Goal: Task Accomplishment & Management: Use online tool/utility

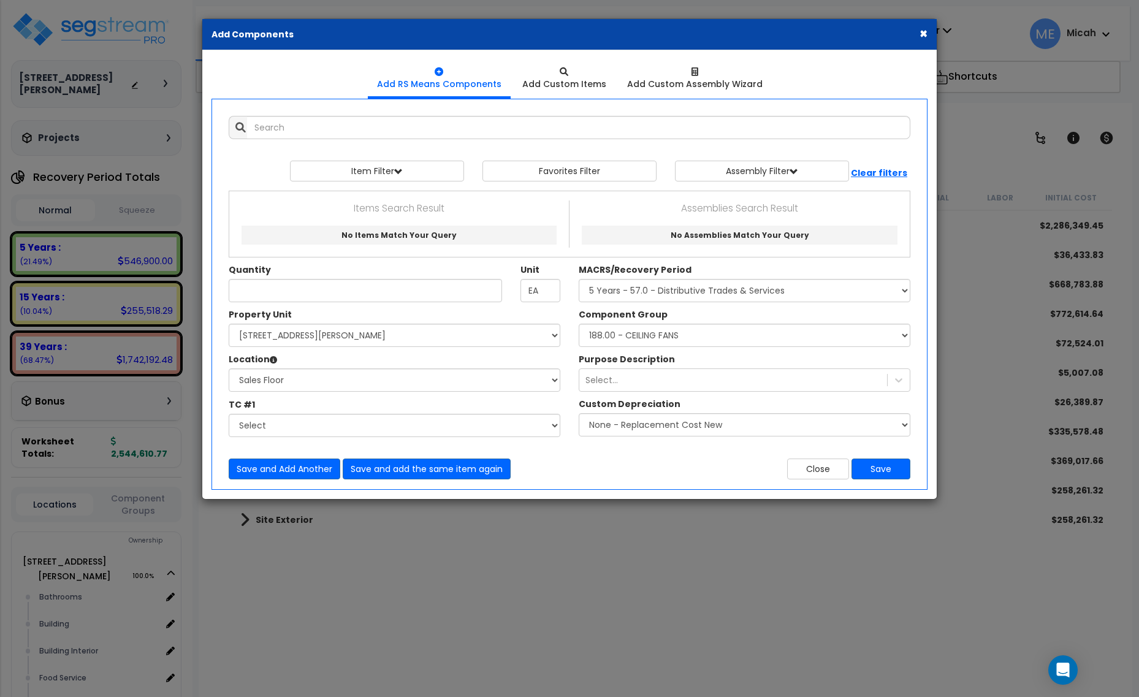
select select "3667"
select select "164425"
select select "31190"
select select "56828"
click at [834, 468] on button "Close" at bounding box center [818, 469] width 62 height 21
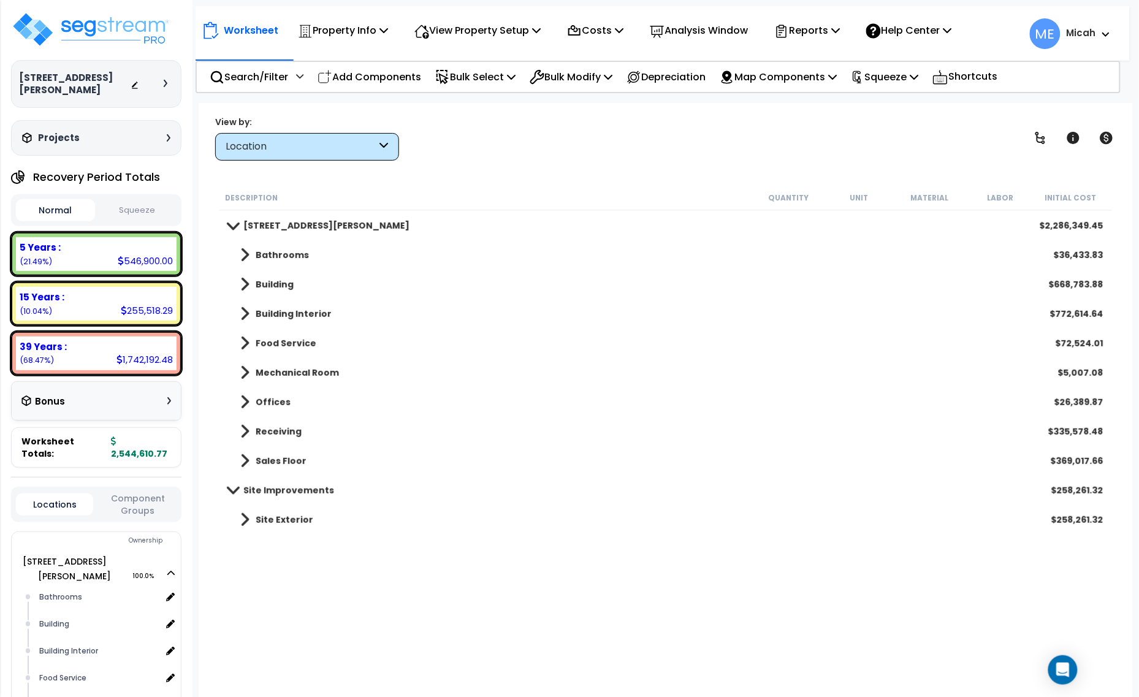
click at [242, 461] on span at bounding box center [244, 460] width 9 height 17
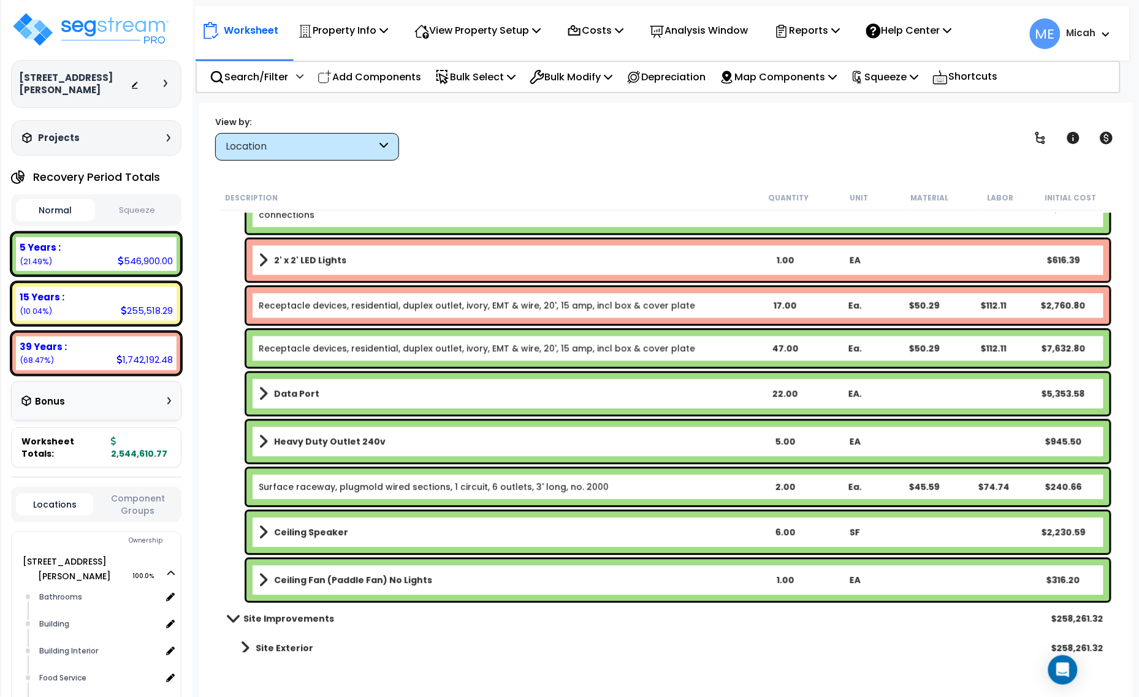
scroll to position [2407, 0]
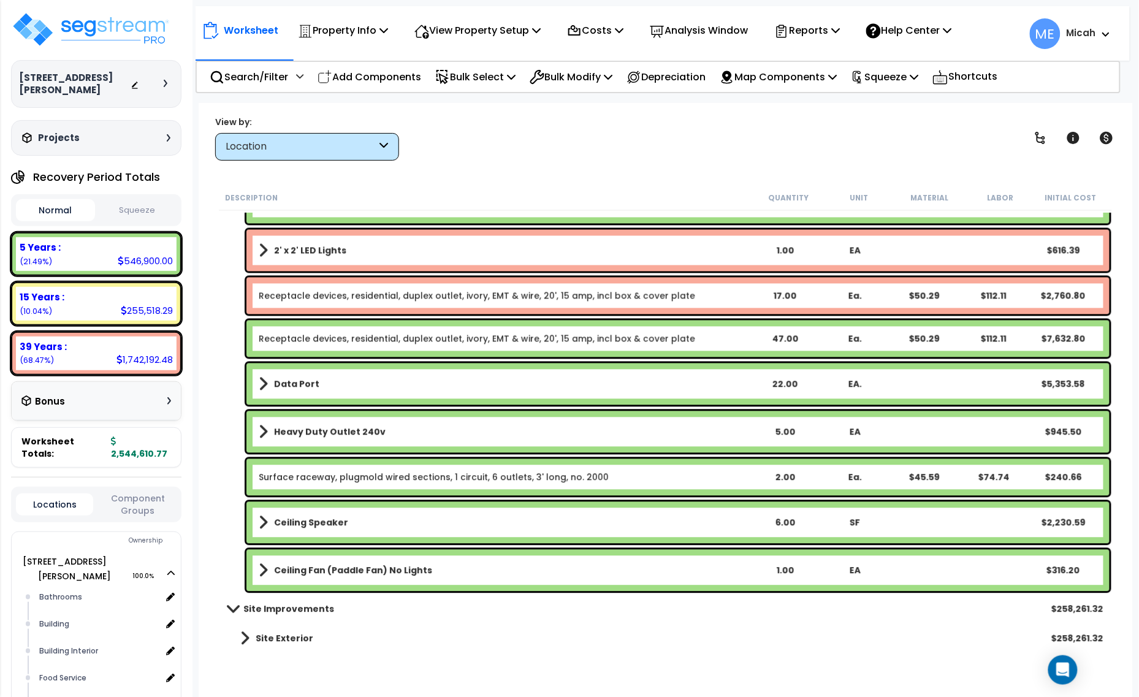
click at [349, 572] on b "Ceiling Fan (Paddle Fan) No Lights" at bounding box center [353, 571] width 158 height 12
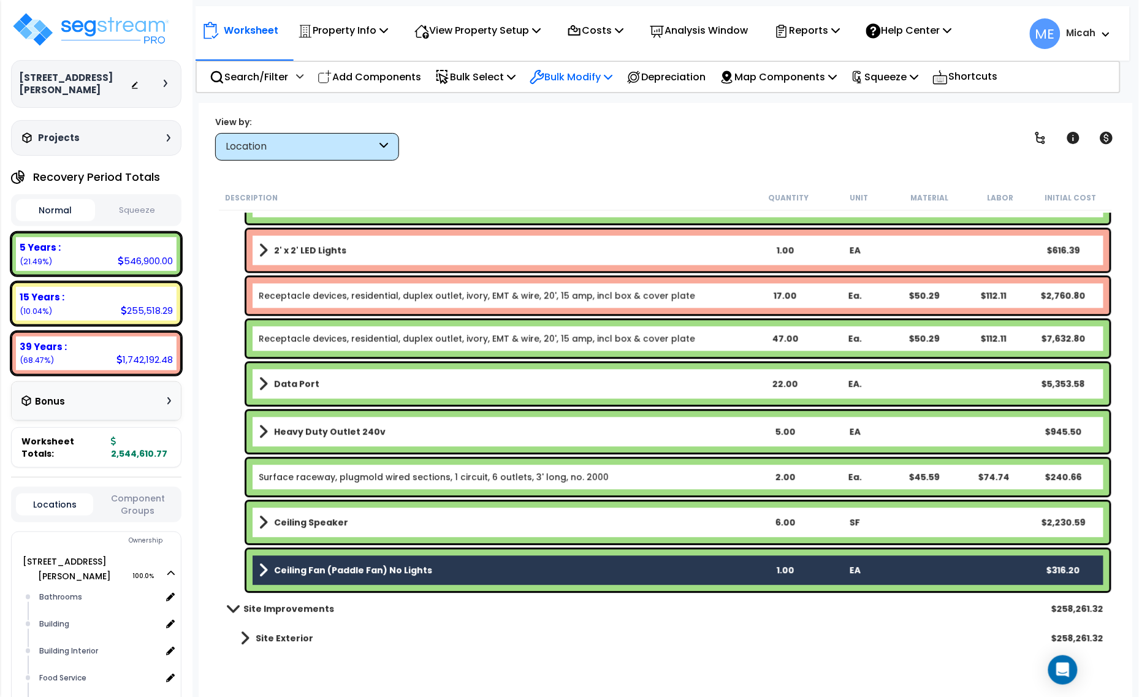
click at [619, 78] on div "Bulk Modify Delete Selected Modify Total Cost Factor Modify Location of Selecte…" at bounding box center [571, 77] width 96 height 29
click at [612, 80] on p "Bulk Modify" at bounding box center [571, 77] width 83 height 17
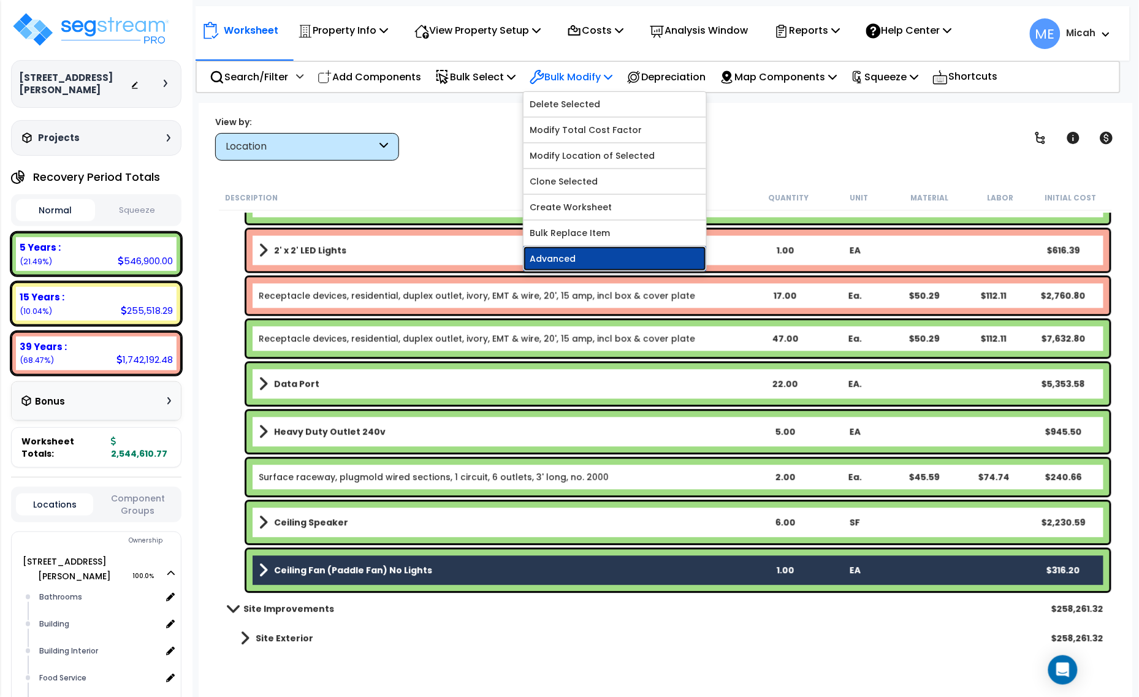
click at [604, 252] on link "Advanced" at bounding box center [615, 258] width 183 height 25
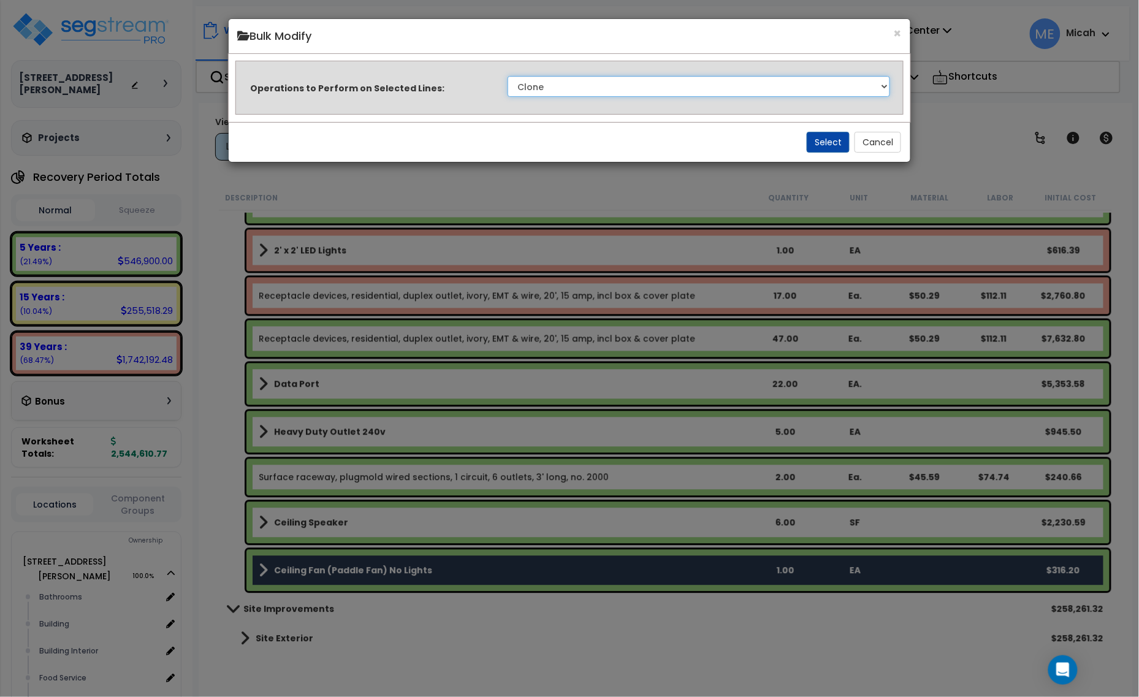
click at [607, 86] on select "Clone Delete Delete Zero Quantities Modify Component Group Modify Recovery Peri…" at bounding box center [699, 86] width 383 height 21
select select "modifyAssetClassMacrs"
click at [508, 76] on select "Clone Delete Delete Zero Quantities Modify Component Group Modify Recovery Peri…" at bounding box center [699, 86] width 383 height 21
click at [812, 140] on button "Select" at bounding box center [828, 142] width 43 height 21
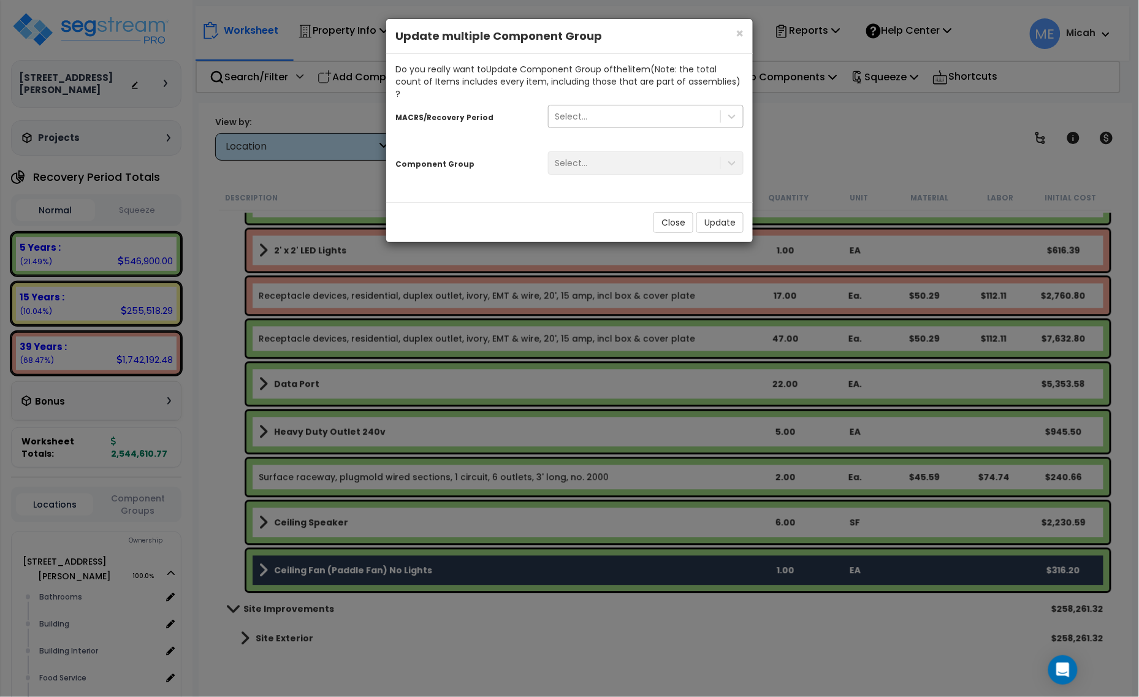
click at [611, 107] on div "Select..." at bounding box center [635, 117] width 172 height 20
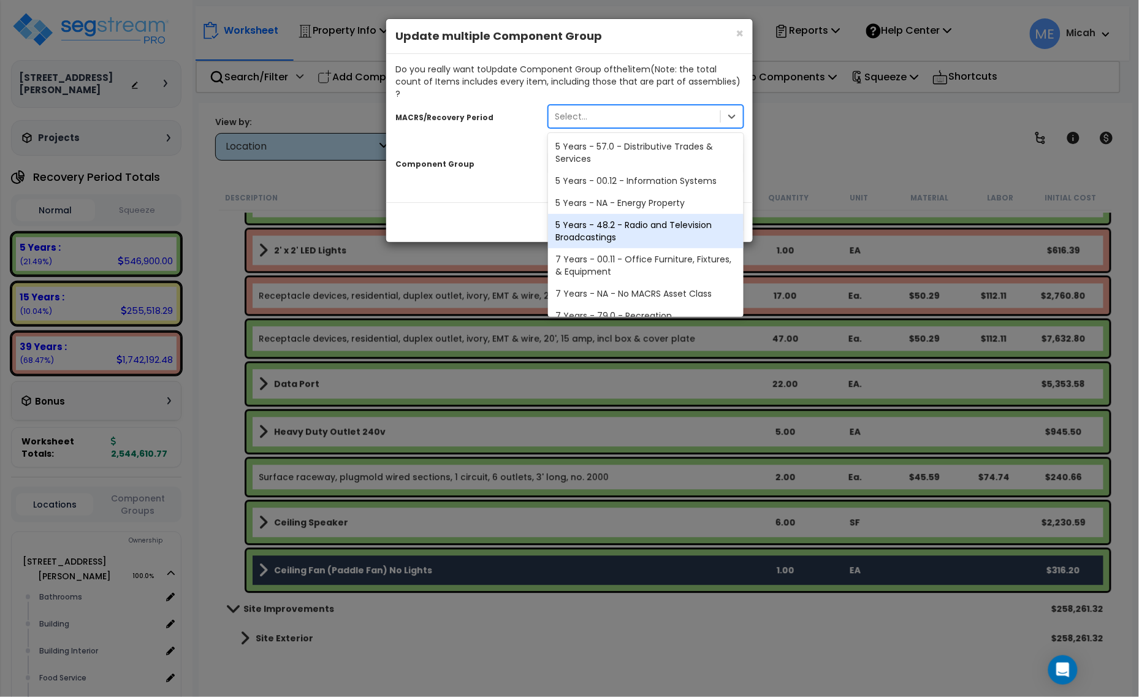
scroll to position [206, 0]
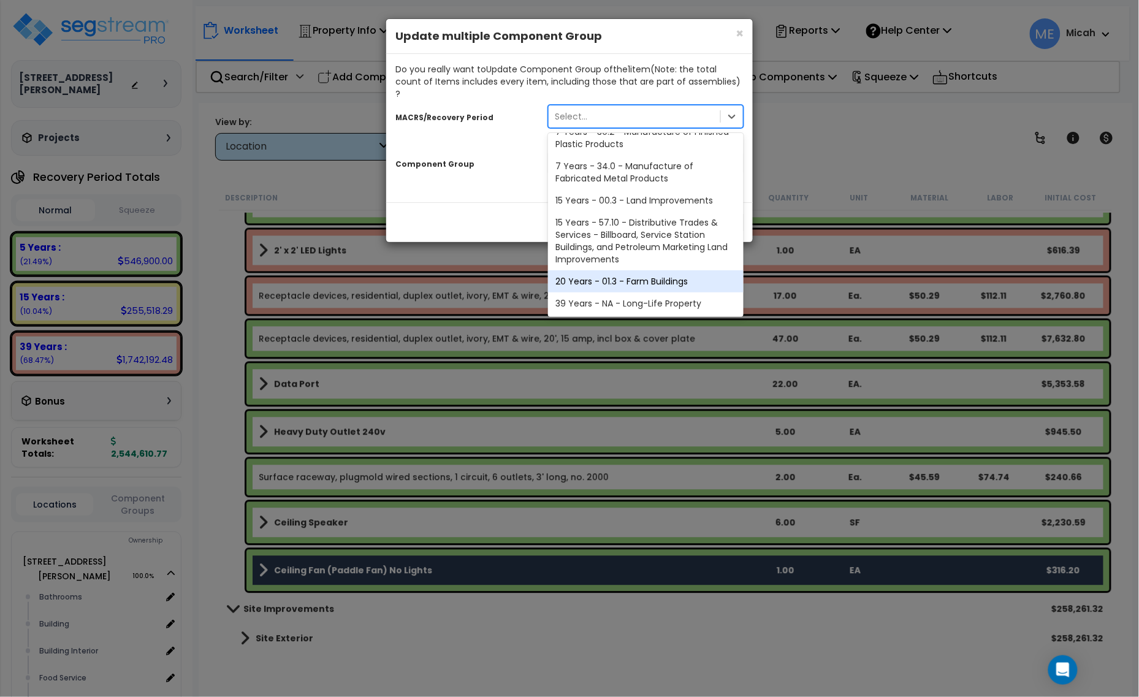
click at [635, 292] on div "39 Years - NA - Long-Life Property" at bounding box center [646, 303] width 196 height 22
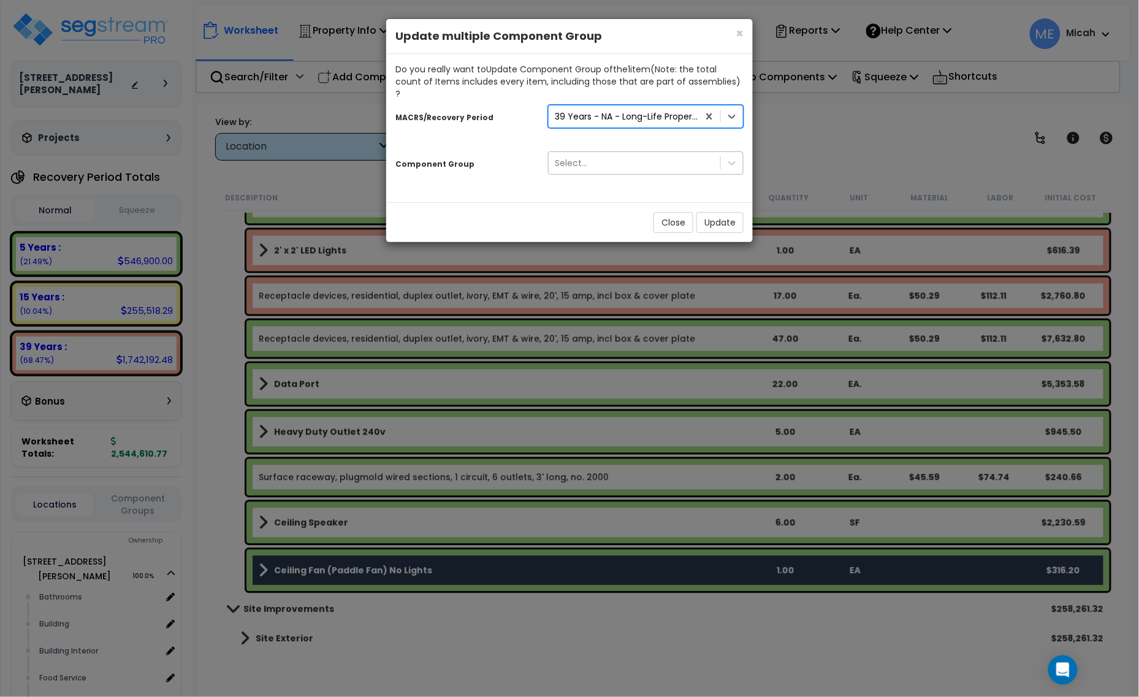
click at [633, 153] on div "Select..." at bounding box center [635, 163] width 172 height 20
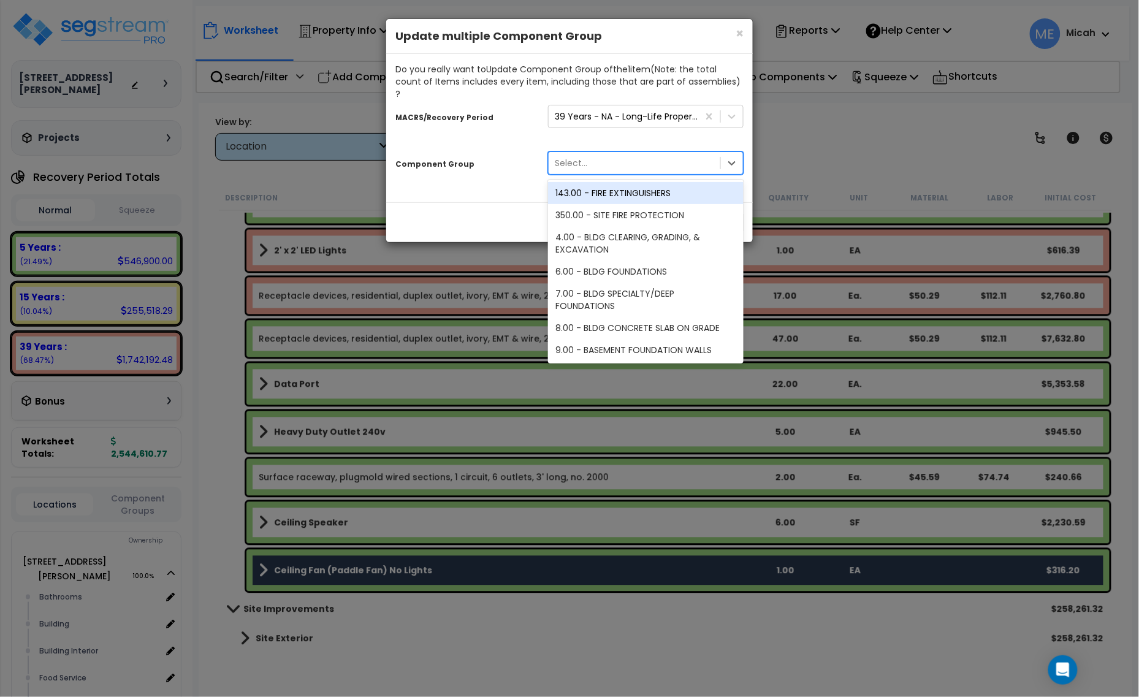
type input "g"
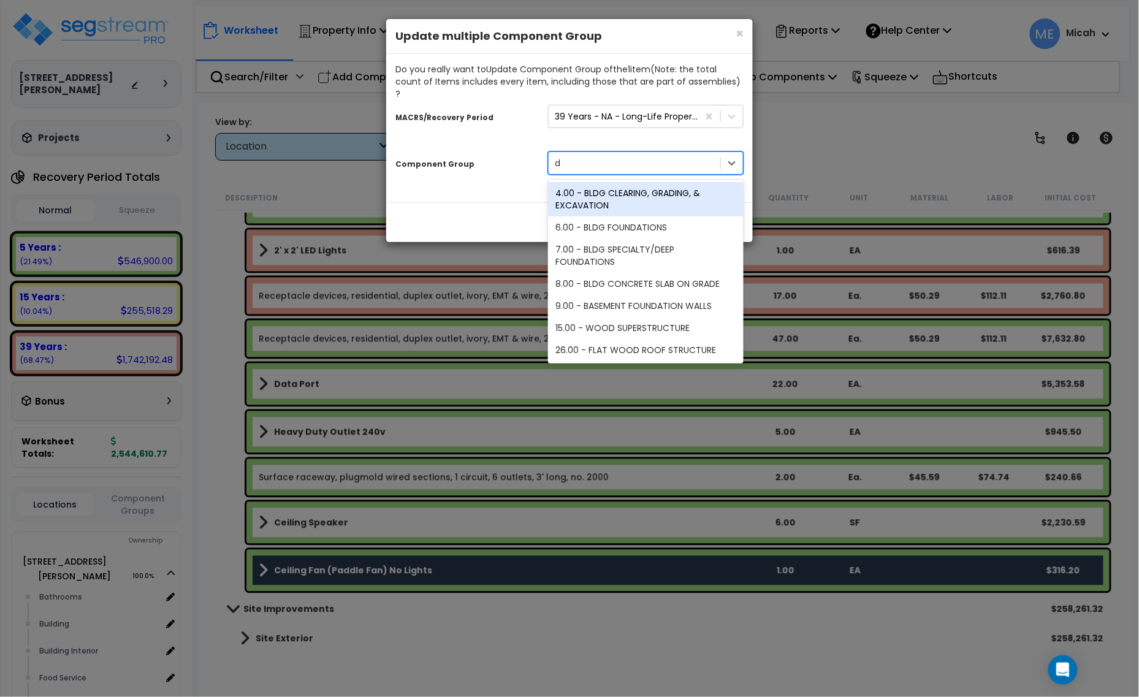
type input "du"
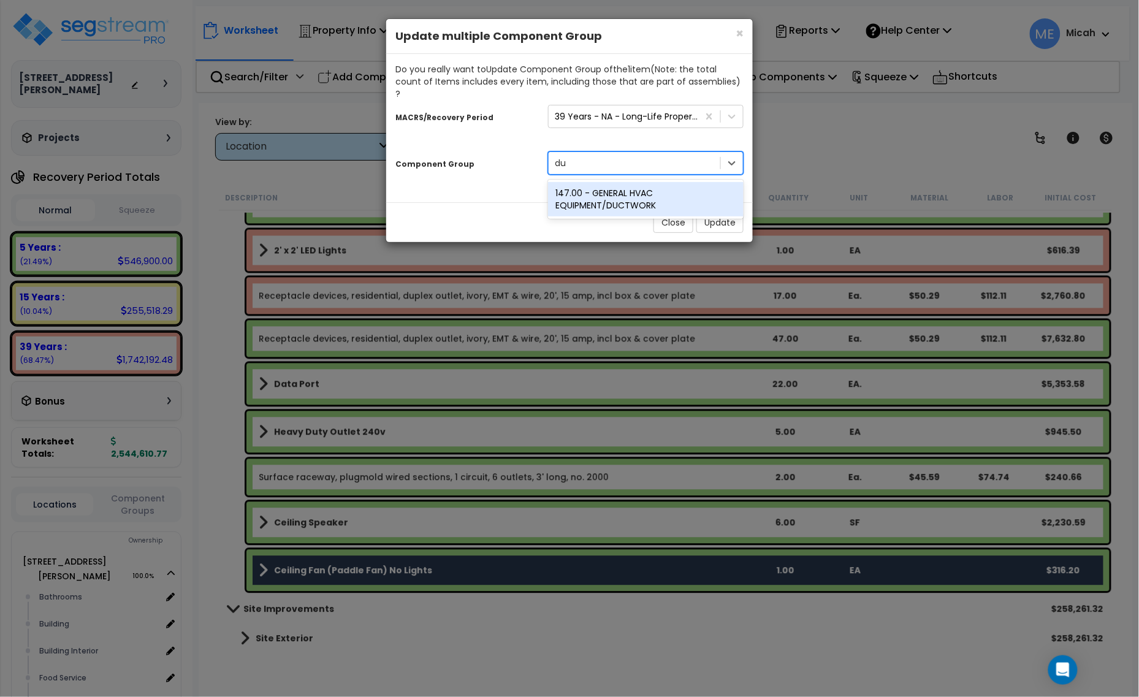
click at [631, 192] on div "147.00 - GENERAL HVAC EQUIPMENT/DUCTWORK" at bounding box center [646, 199] width 196 height 34
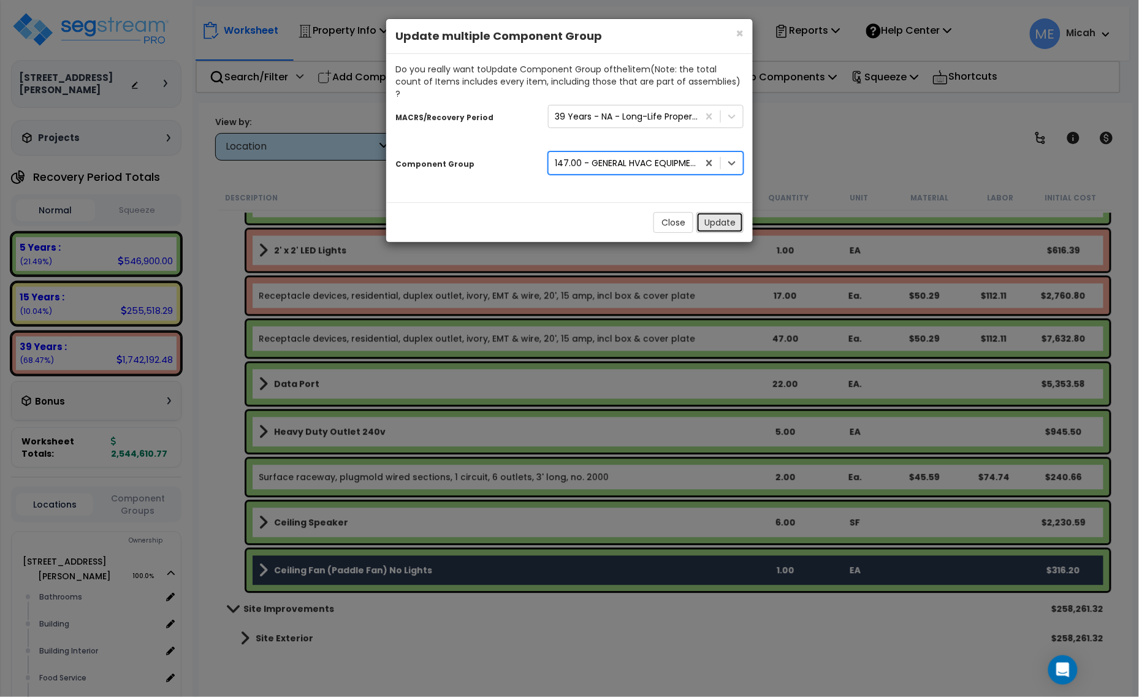
click at [713, 219] on button "Update" at bounding box center [719, 222] width 47 height 21
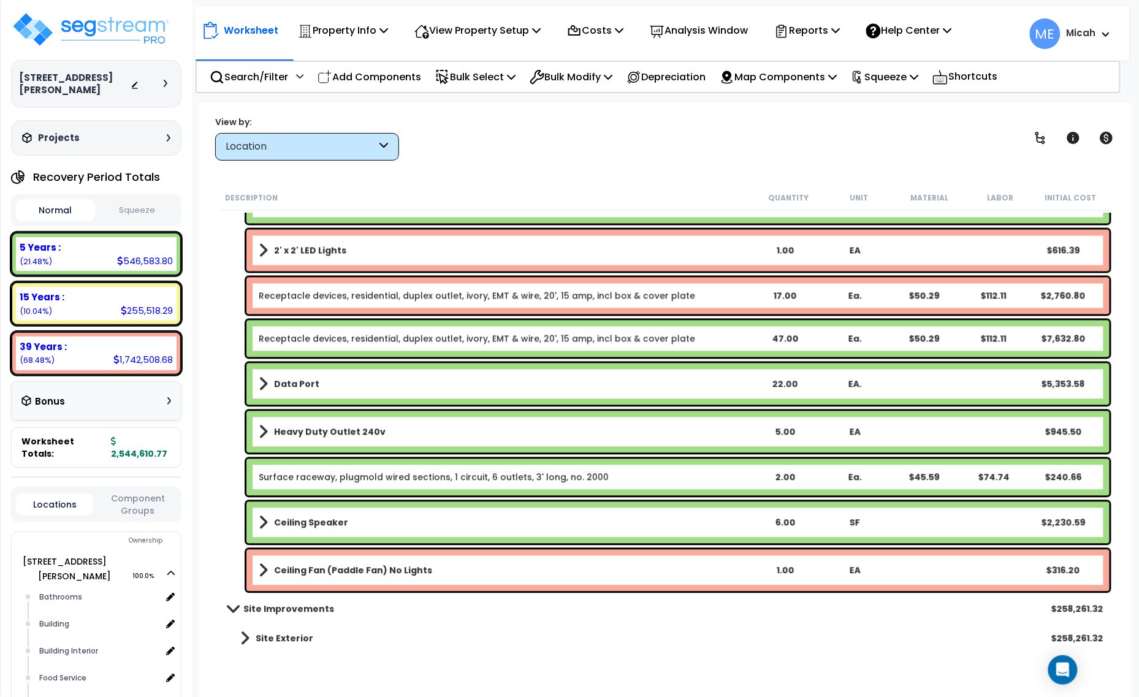
drag, startPoint x: 394, startPoint y: 86, endPoint x: 561, endPoint y: 215, distance: 210.7
click at [394, 86] on div "Add Components" at bounding box center [369, 77] width 117 height 29
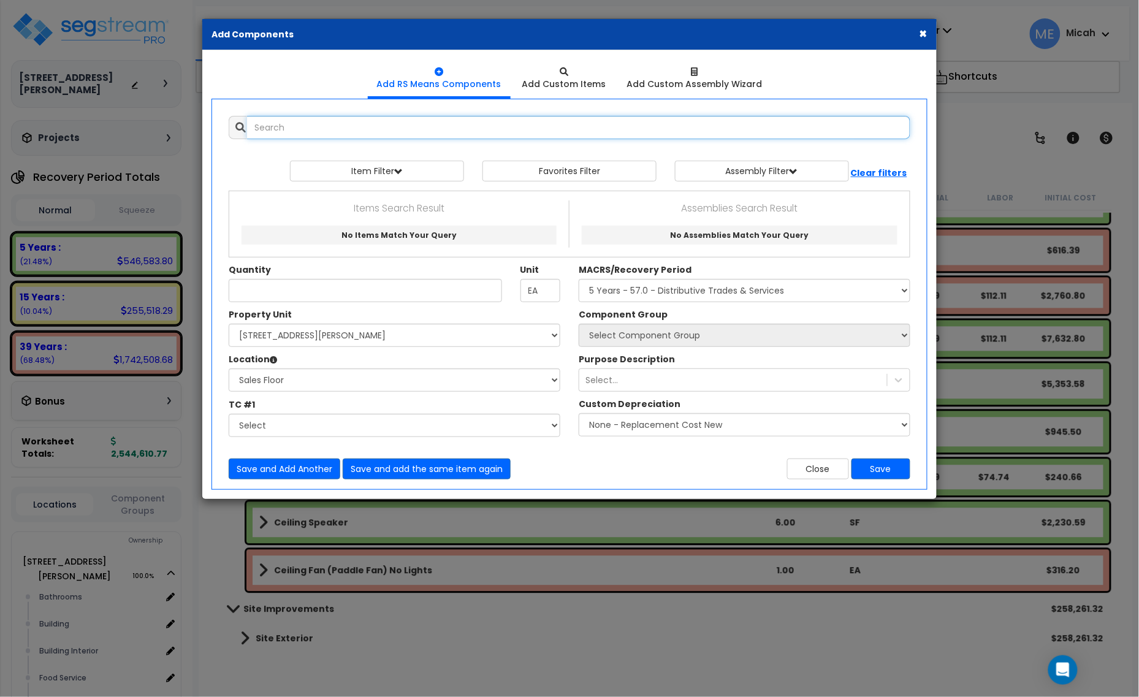
select select
click at [359, 129] on input "text" at bounding box center [578, 127] width 663 height 23
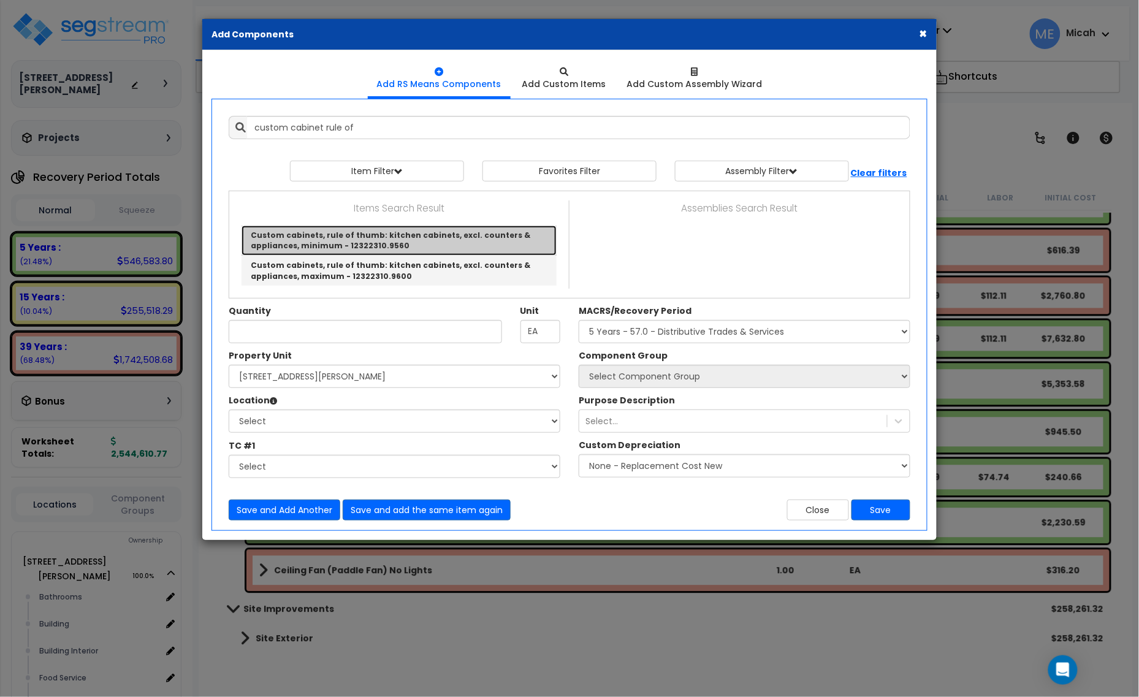
click at [424, 236] on link "Custom cabinets, rule of thumb: kitchen cabinets, excl. counters & appliances, …" at bounding box center [399, 241] width 315 height 30
type input "Custom cabinets, rule of thumb: kitchen cabinets, excl. counters & appliances, …"
type input "L.F."
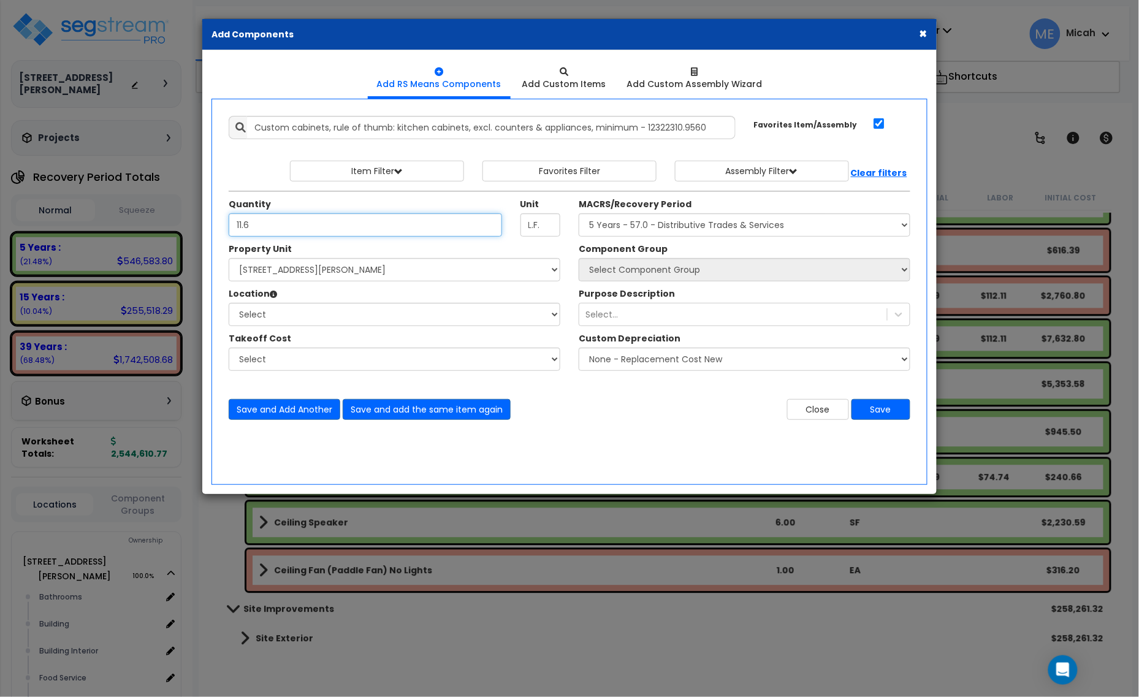
type input "11.6"
click at [338, 267] on select "Select [STREET_ADDRESS][PERSON_NAME] Site Improvements" at bounding box center [395, 269] width 332 height 23
select select "164425"
click at [229, 259] on select "Select [STREET_ADDRESS][PERSON_NAME] Site Improvements" at bounding box center [395, 269] width 332 height 23
click at [296, 302] on div "Location Please select Property Unit to enable Location" at bounding box center [395, 295] width 332 height 15
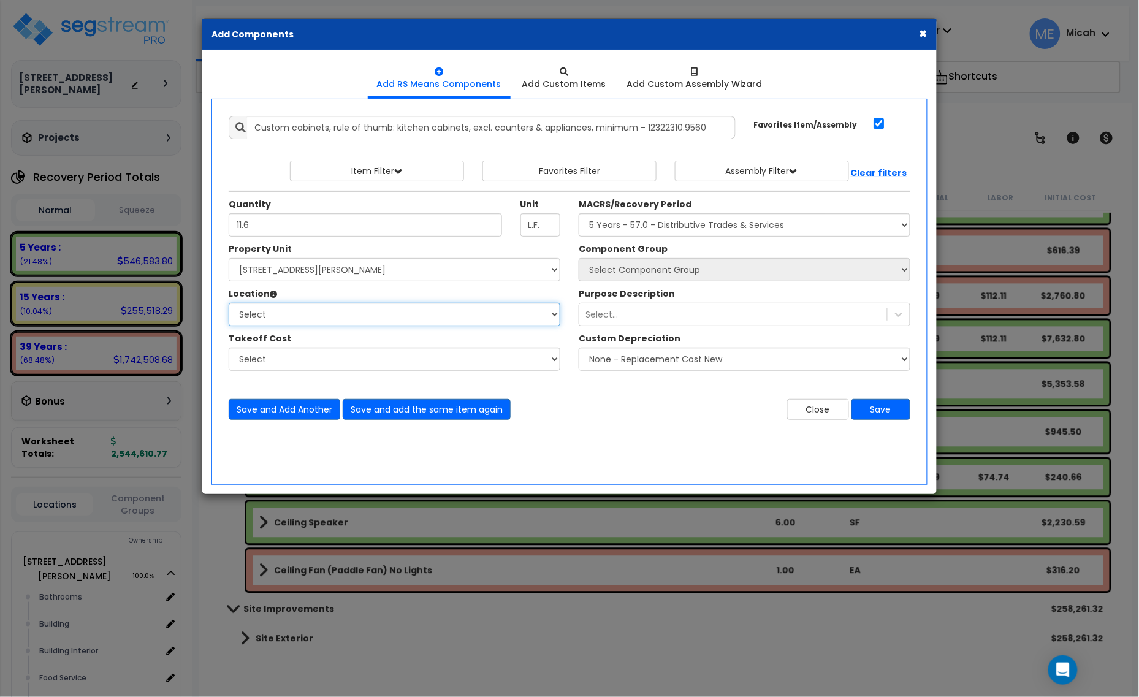
click at [290, 313] on select "Select Bathrooms Building Building Interior Food Service Mechanical Room Office…" at bounding box center [395, 314] width 332 height 23
select select "31190"
click at [229, 303] on select "Select Bathrooms Building Building Interior Food Service Mechanical Room Office…" at bounding box center [395, 314] width 332 height 23
click at [739, 230] on select "Select MACRS/Recovery Period 5 Years - 57.0 - Distributive Trades & Services 5 …" at bounding box center [745, 224] width 332 height 23
select select "3667"
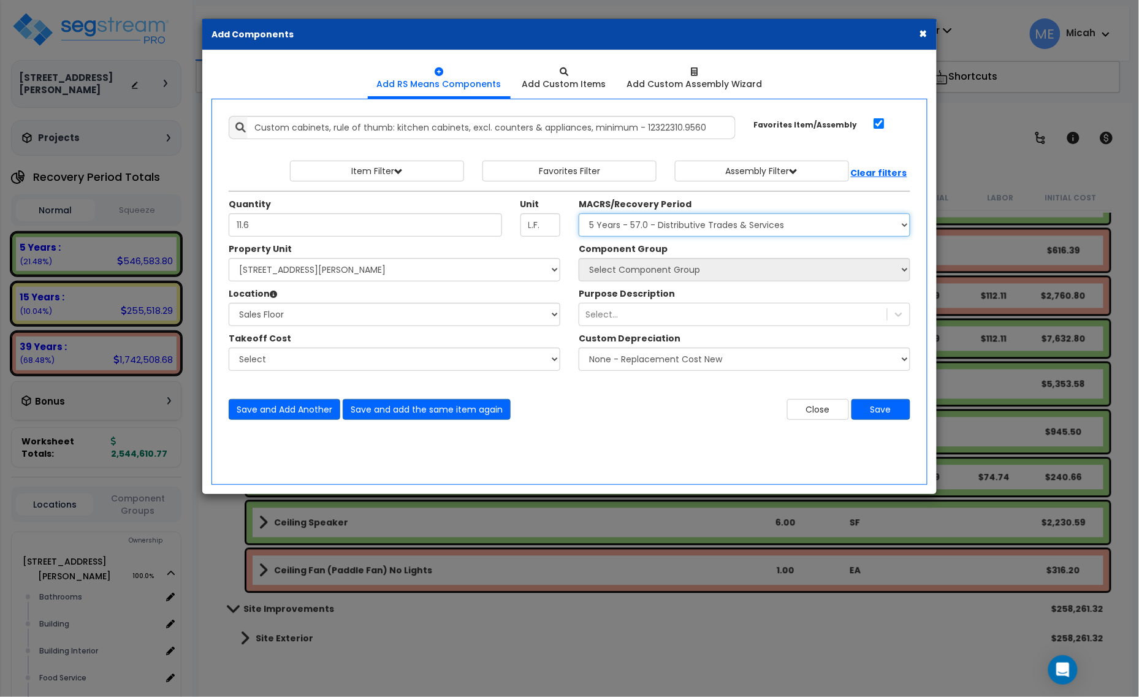
click at [579, 214] on select "Select MACRS/Recovery Period 5 Years - 57.0 - Distributive Trades & Services 5 …" at bounding box center [745, 224] width 332 height 23
click at [688, 270] on select "Select Component Group 286.00 - LAUNDRY ELECTRICAL 284.00 - LAUNDRY PLUMBING 31…" at bounding box center [745, 269] width 332 height 23
select select "56899"
click at [579, 259] on select "Select Component Group 286.00 - LAUNDRY ELECTRICAL 284.00 - LAUNDRY PLUMBING 31…" at bounding box center [745, 269] width 332 height 23
click at [281, 405] on button "Save and Add Another" at bounding box center [285, 409] width 112 height 21
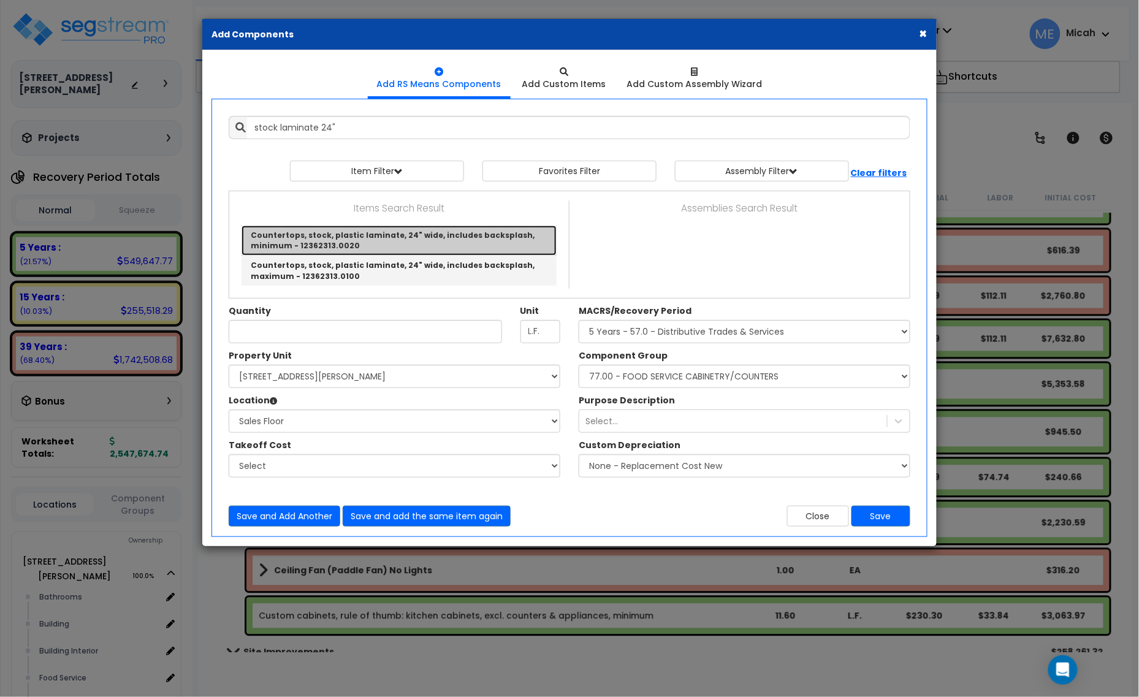
click at [422, 234] on link "Countertops, stock, plastic laminate, 24" wide, includes backsplash, minimum - …" at bounding box center [399, 241] width 315 height 30
type input "Countertops, stock, plastic laminate, 24" wide, includes backsplash, minimum - …"
checkbox input "false"
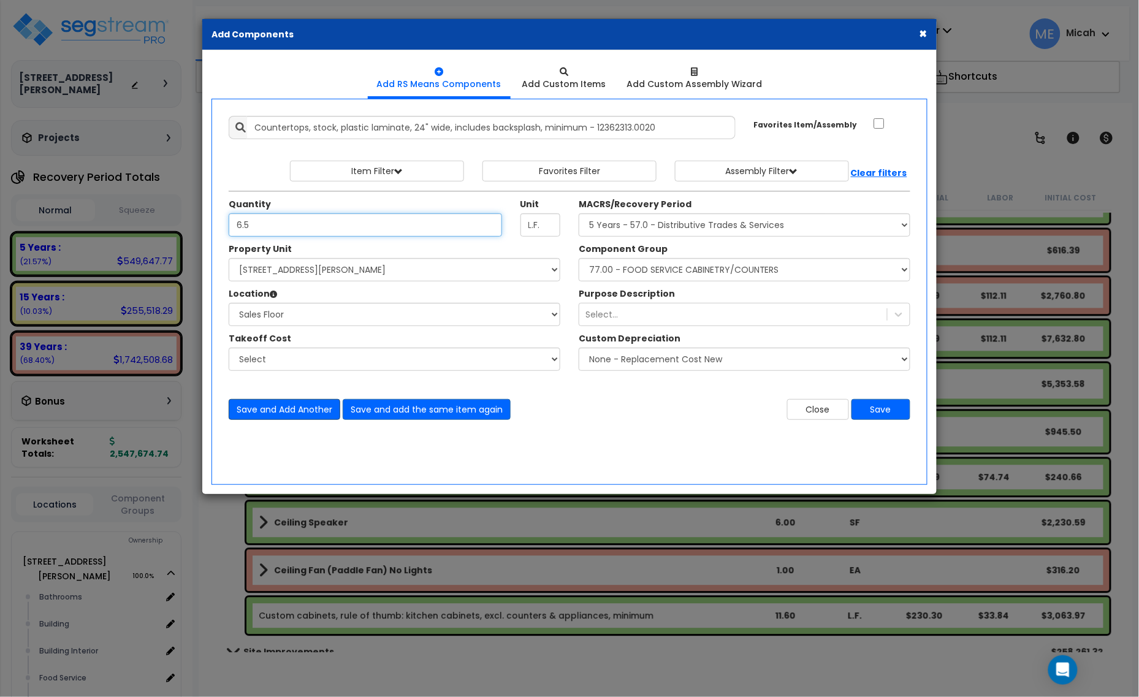
type input "6.5"
click at [273, 412] on button "Save and Add Another" at bounding box center [285, 409] width 112 height 21
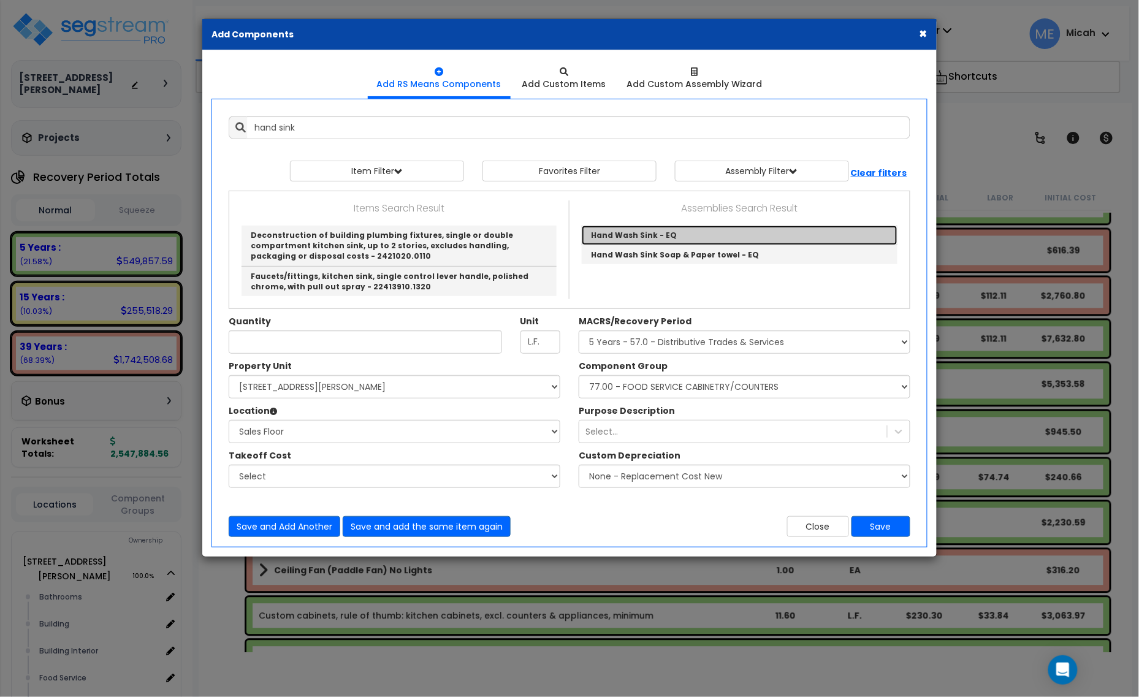
click at [672, 235] on link "Hand Wash Sink - EQ" at bounding box center [740, 236] width 316 height 20
type input "Hand Wash Sink - EQ"
checkbox input "true"
type input "EA."
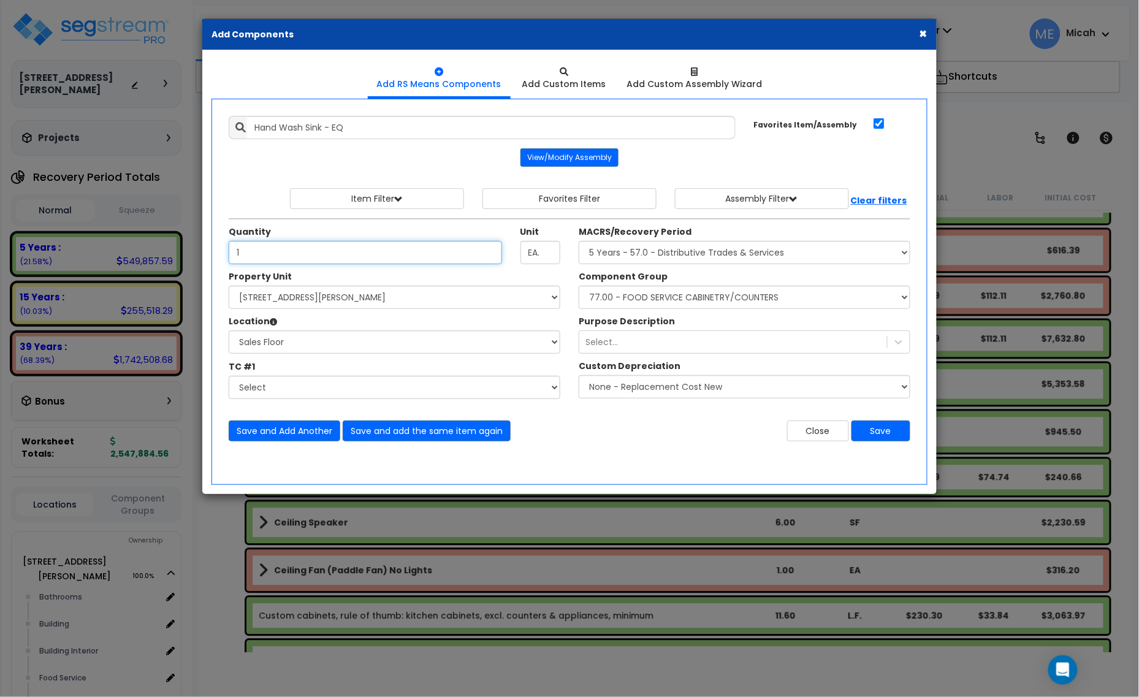
type input "1"
click at [286, 427] on button "Save and Add Another" at bounding box center [285, 431] width 112 height 21
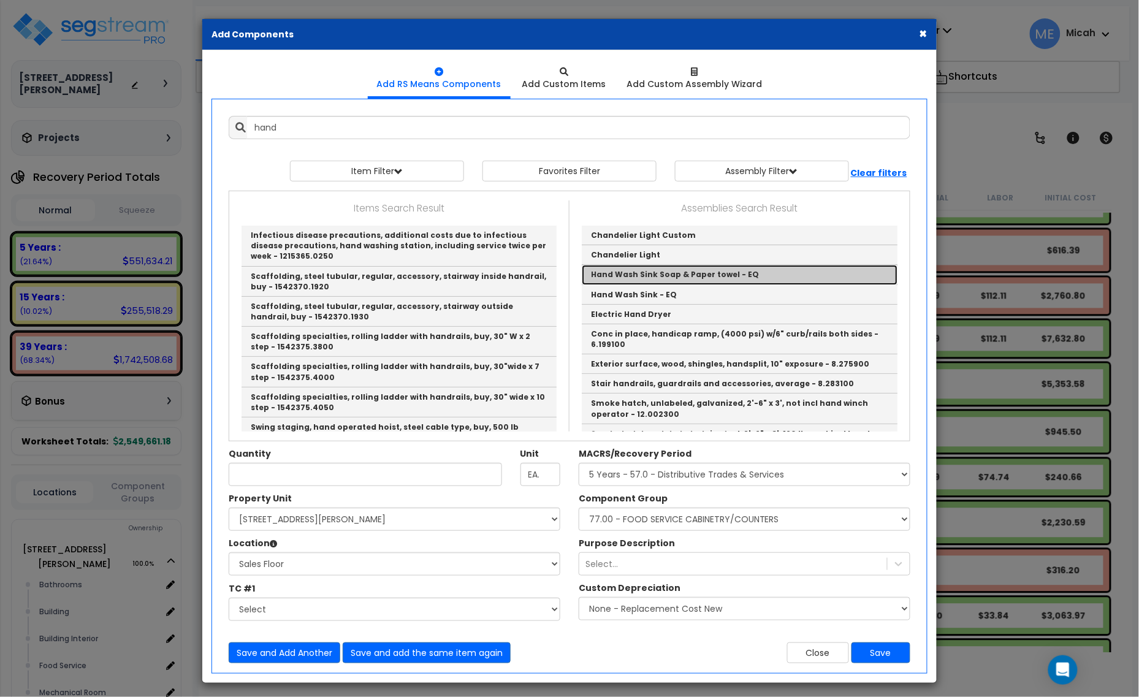
click at [623, 271] on link "Hand Wash Sink Soap & Paper towel - EQ" at bounding box center [740, 275] width 316 height 20
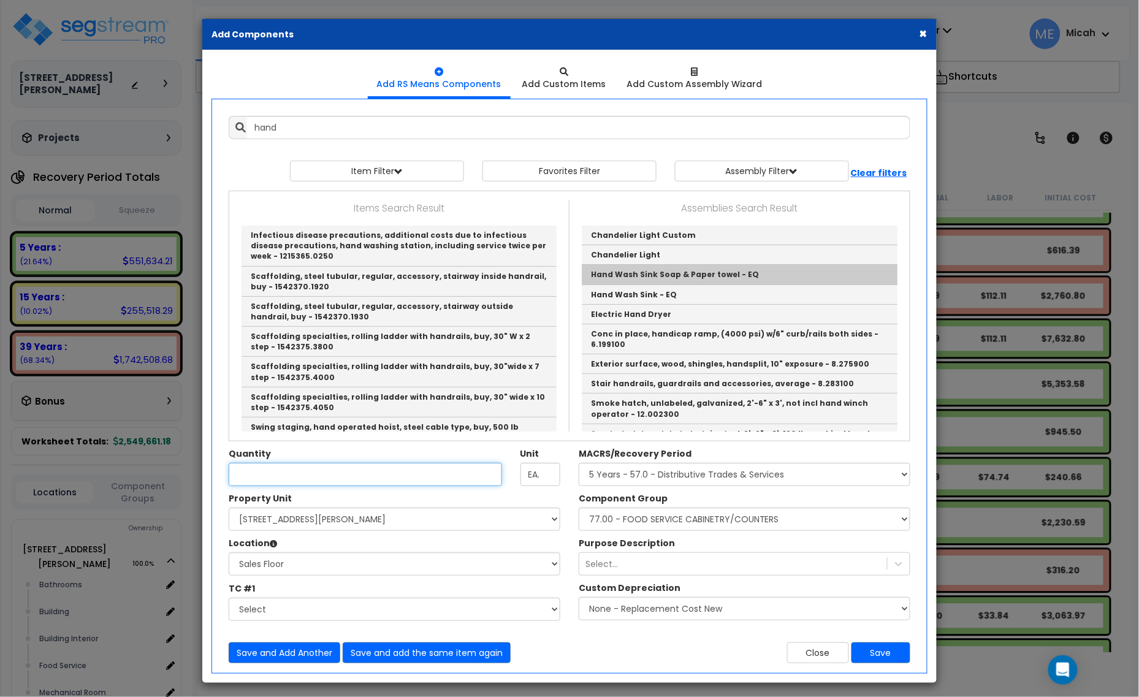
type input "Hand Wash Sink Soap & Paper towel - EQ"
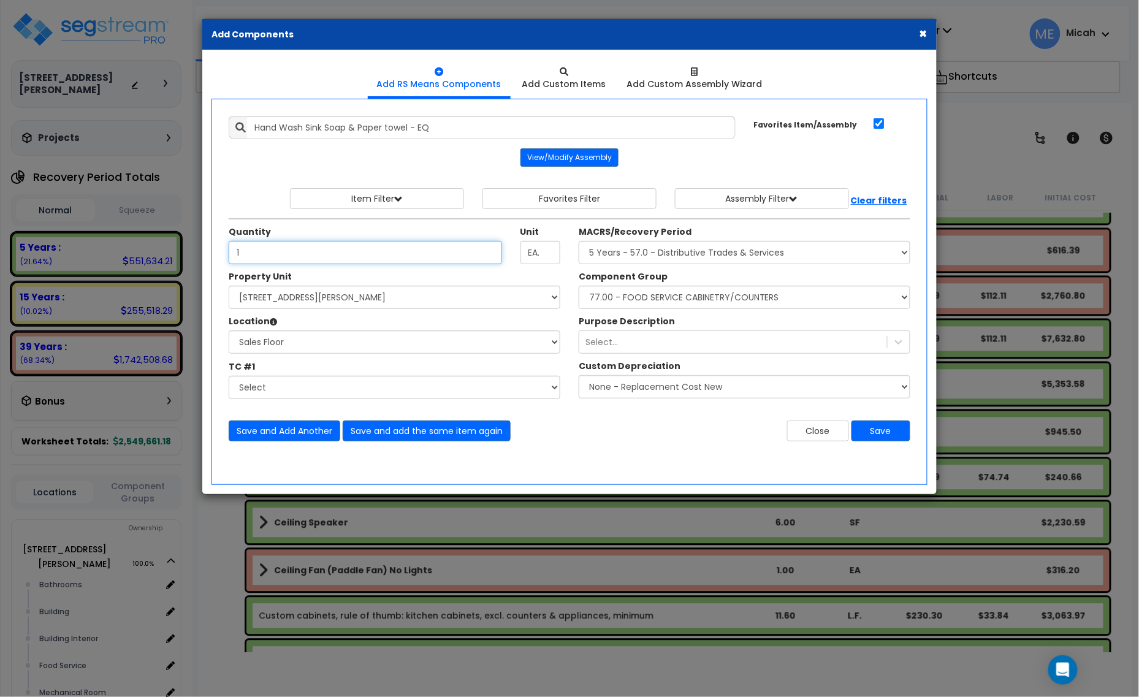
type input "1"
click at [757, 299] on select "Select Component Group 286.00 - LAUNDRY ELECTRICAL 284.00 - LAUNDRY PLUMBING 31…" at bounding box center [745, 297] width 332 height 23
select select "56832"
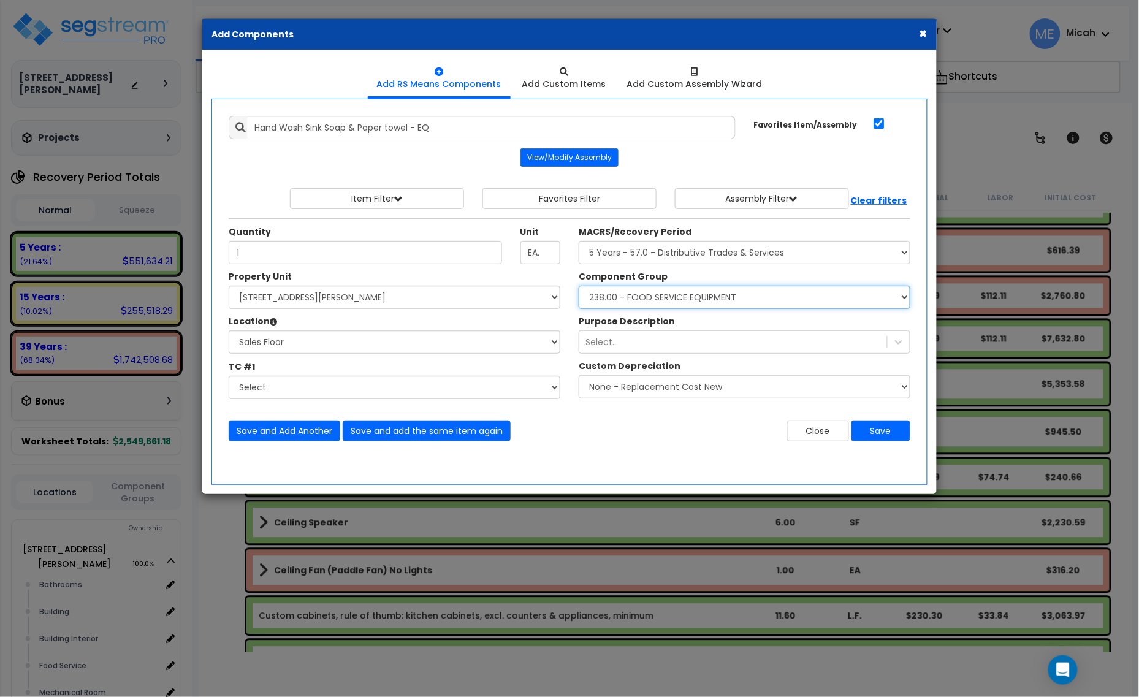
click at [579, 286] on select "Select Component Group 286.00 - LAUNDRY ELECTRICAL 284.00 - LAUNDRY PLUMBING 31…" at bounding box center [745, 297] width 332 height 23
click at [889, 436] on button "Save" at bounding box center [881, 431] width 59 height 21
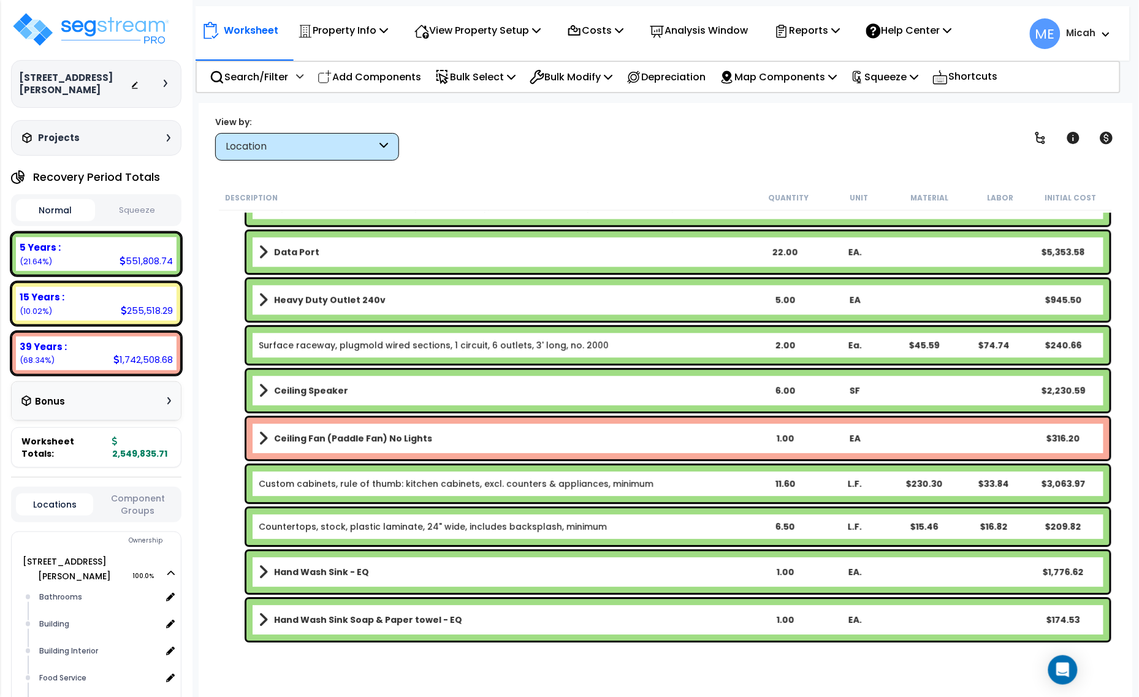
scroll to position [2588, 0]
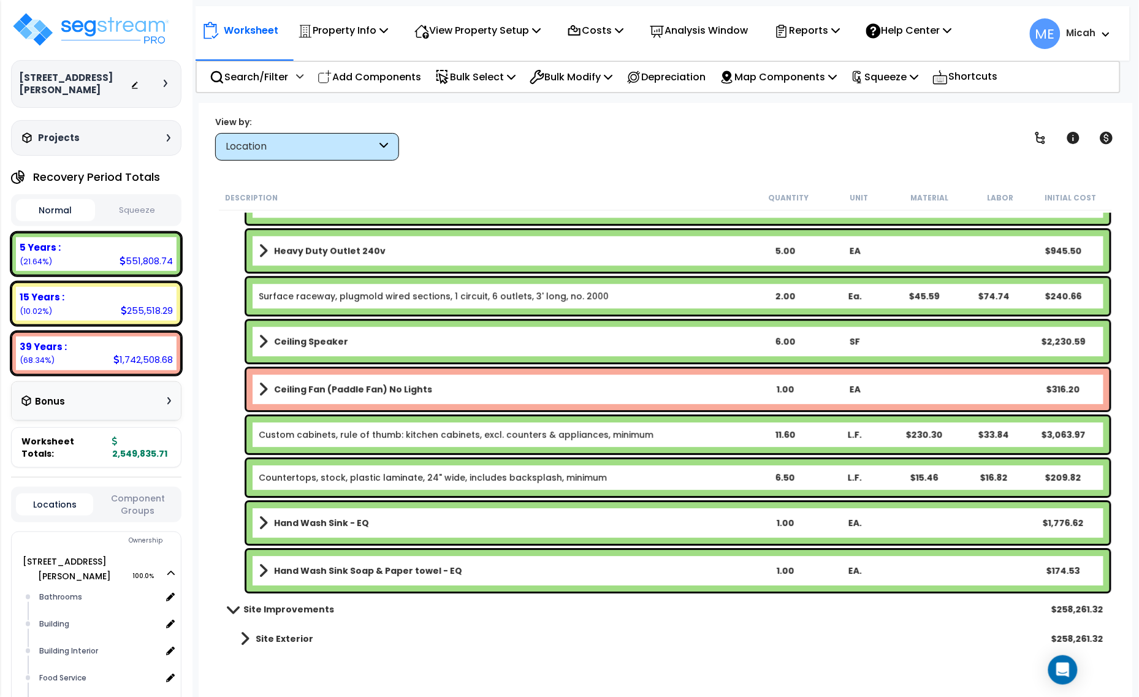
click at [391, 535] on div "Hand Wash Sink - EQ 1.00 EA. $1,776.62" at bounding box center [677, 523] width 863 height 42
click at [381, 516] on link "Hand Wash Sink - EQ" at bounding box center [504, 522] width 491 height 17
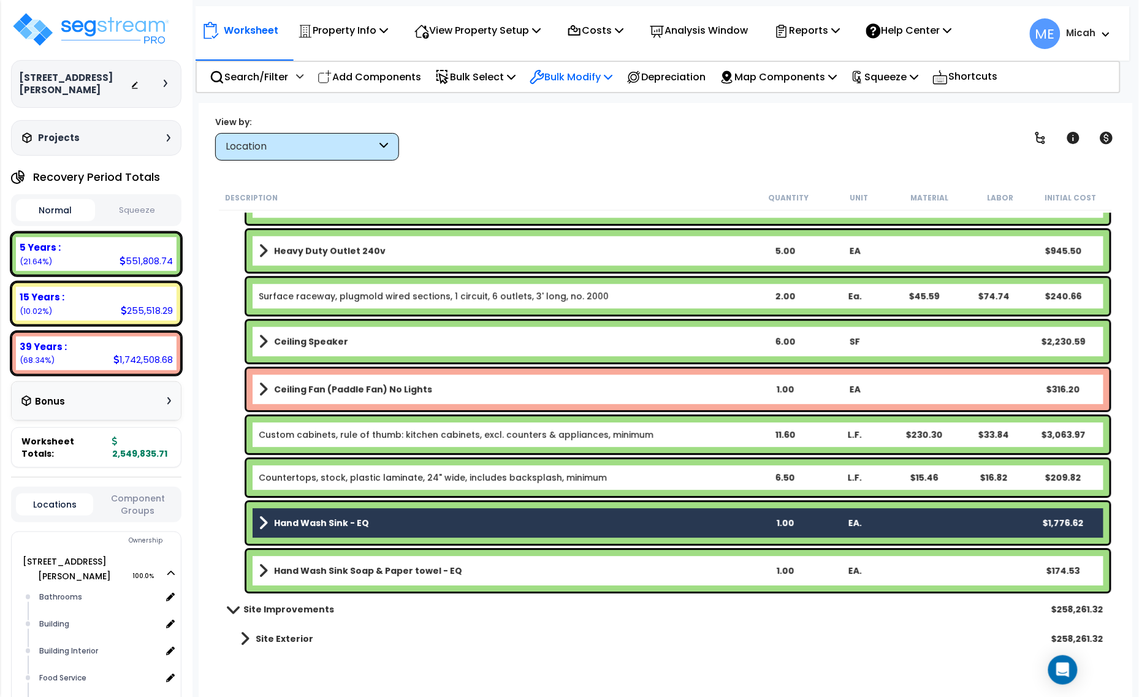
click at [612, 77] on p "Bulk Modify" at bounding box center [571, 77] width 83 height 17
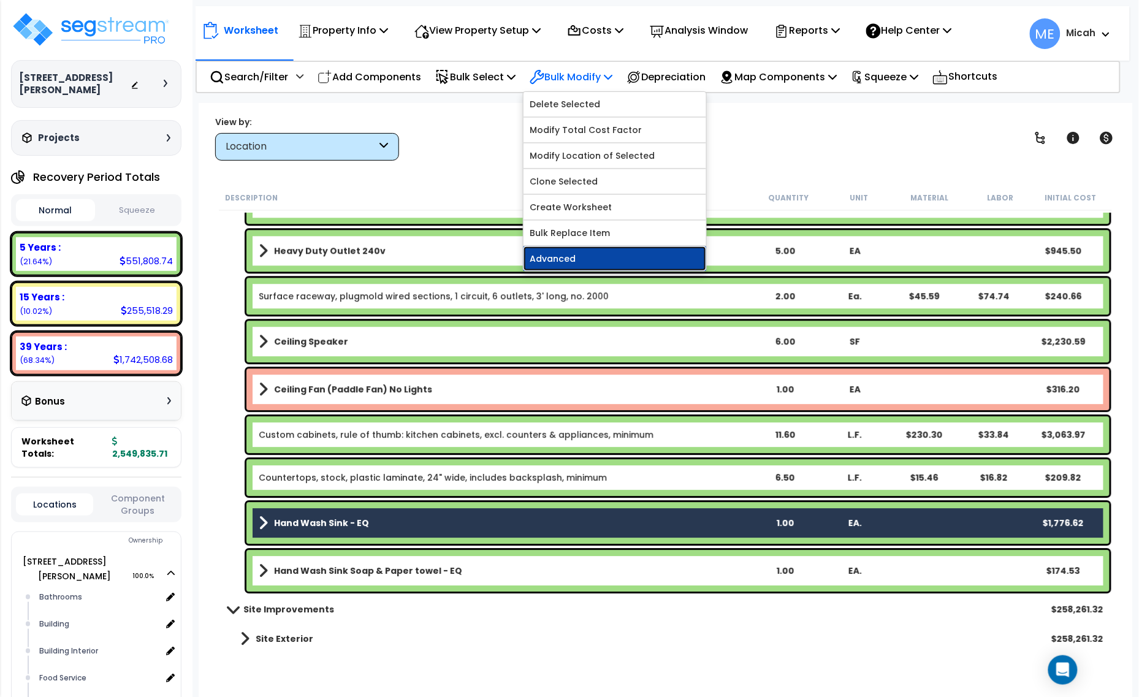
click at [603, 256] on link "Advanced" at bounding box center [615, 258] width 183 height 25
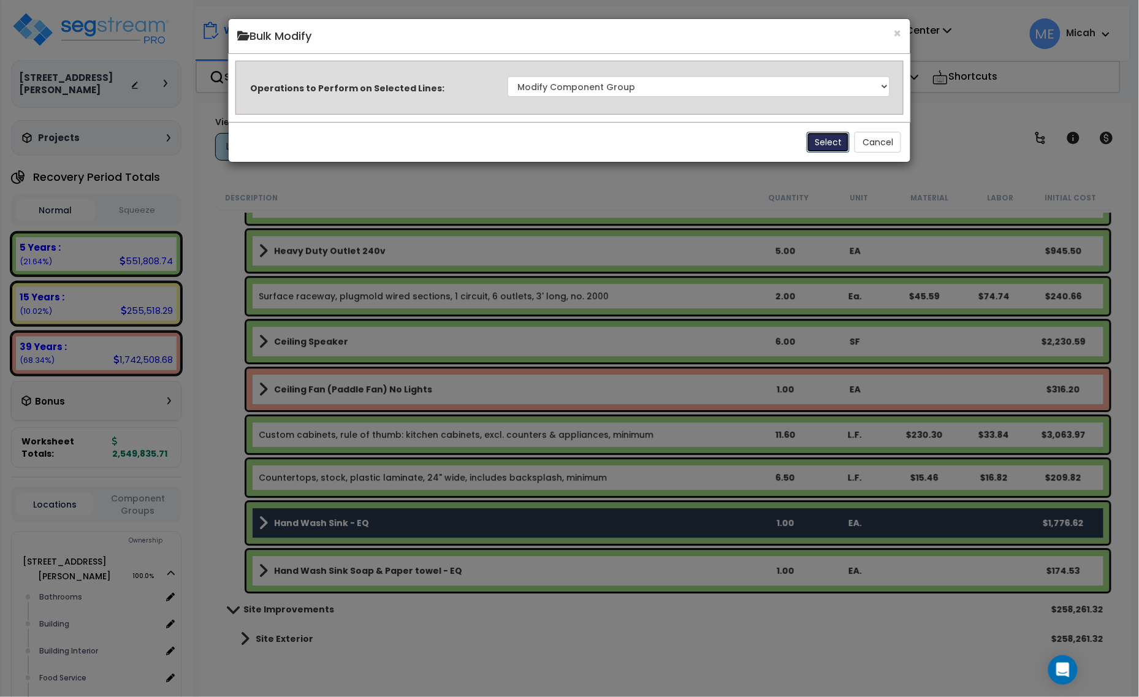
click at [835, 141] on button "Select" at bounding box center [828, 142] width 43 height 21
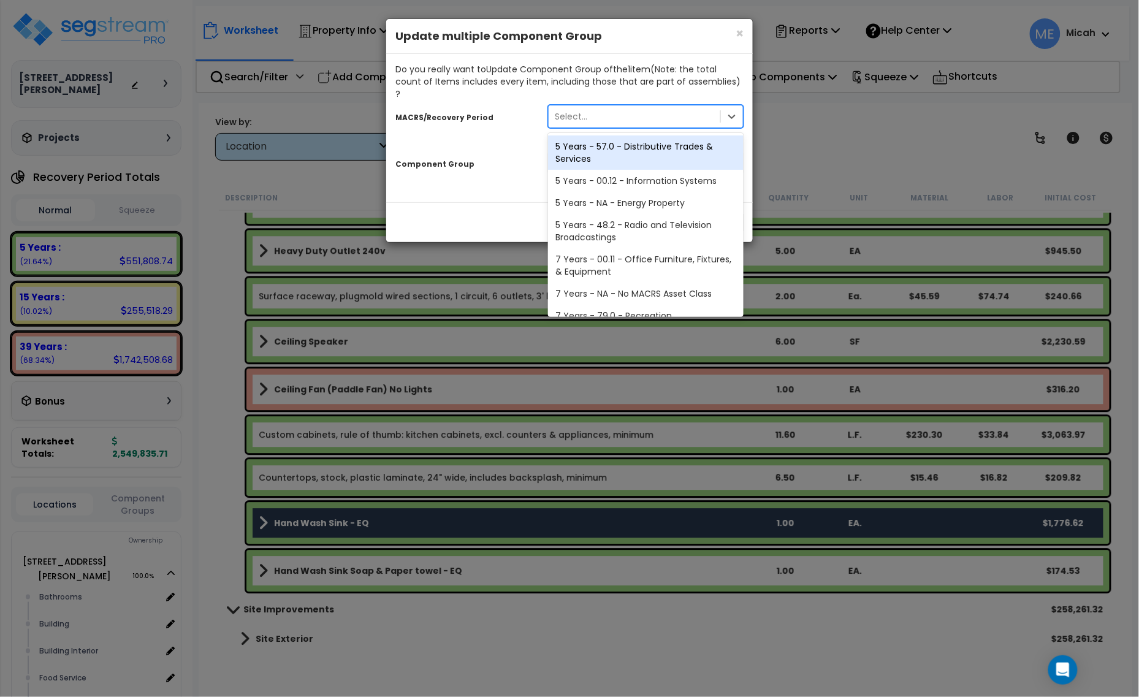
click at [627, 107] on div "Select..." at bounding box center [635, 117] width 172 height 20
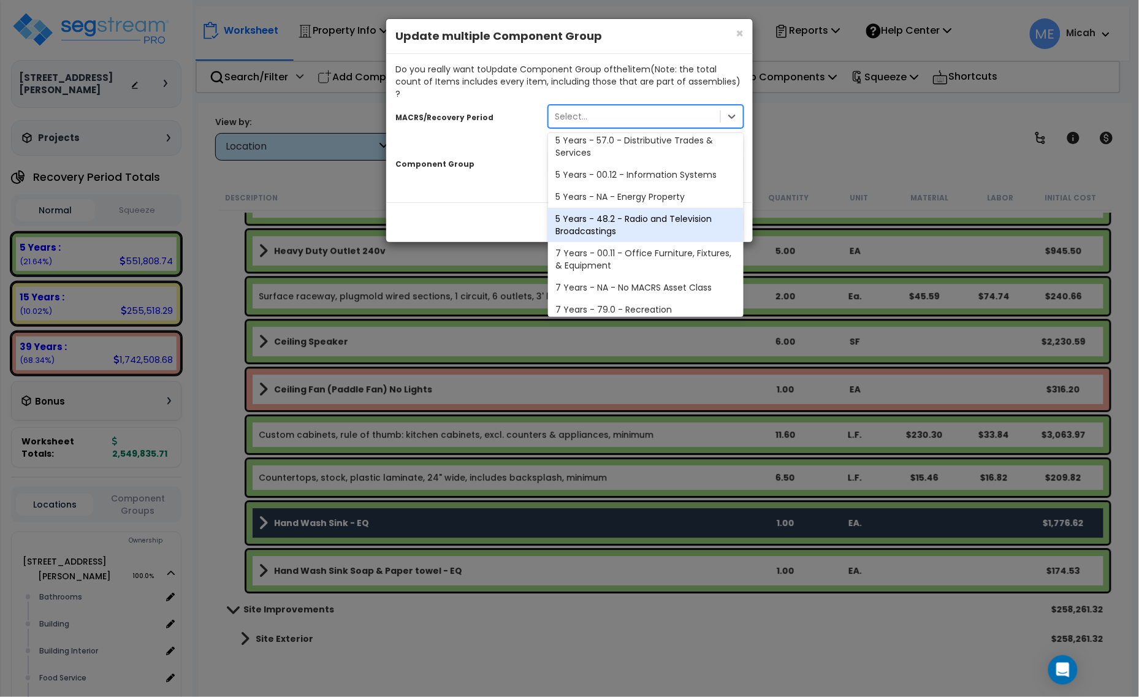
scroll to position [0, 0]
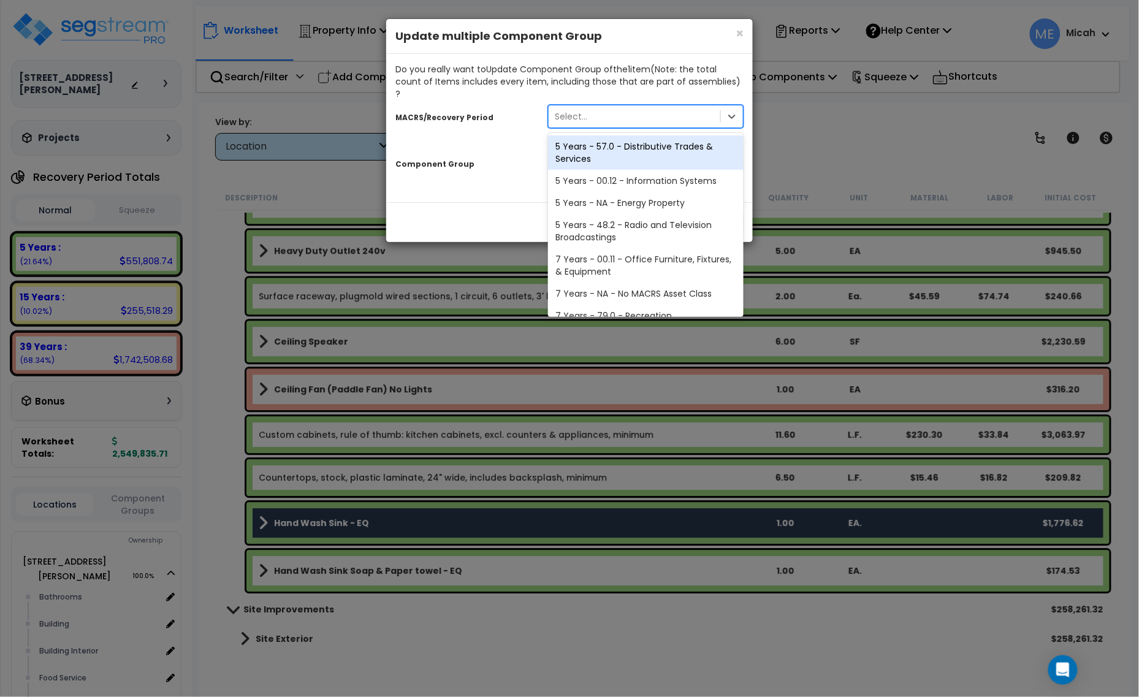
click at [630, 138] on div "5 Years - 57.0 - Distributive Trades & Services" at bounding box center [646, 152] width 196 height 34
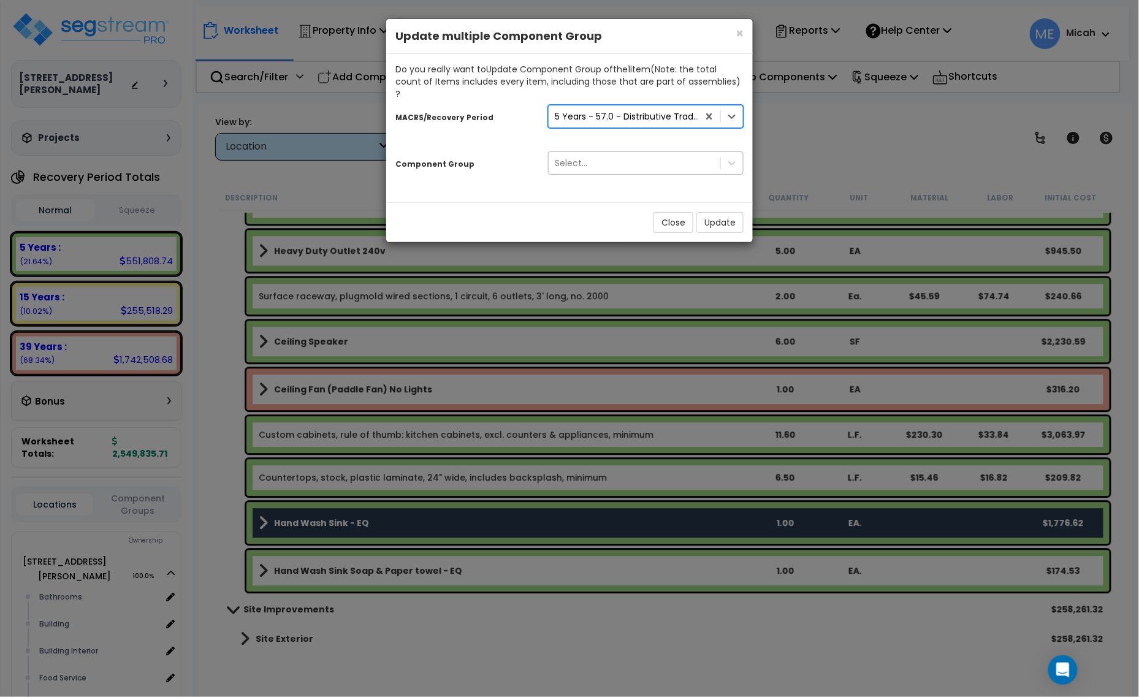
click at [623, 153] on div "Select..." at bounding box center [635, 163] width 172 height 20
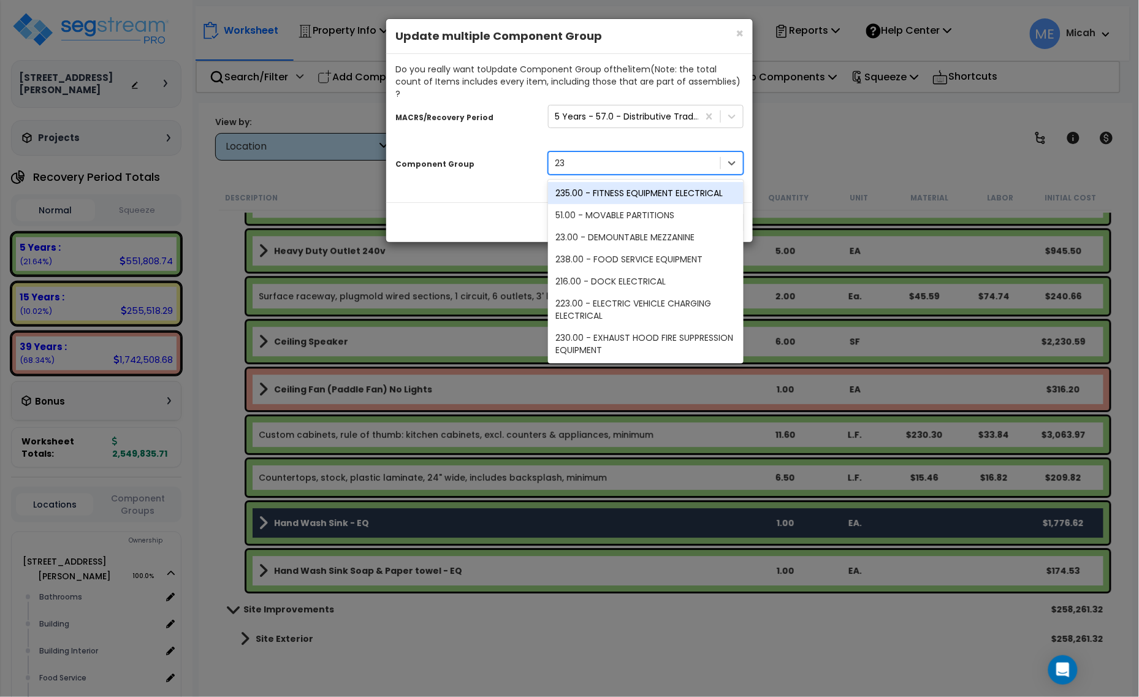
type input "238"
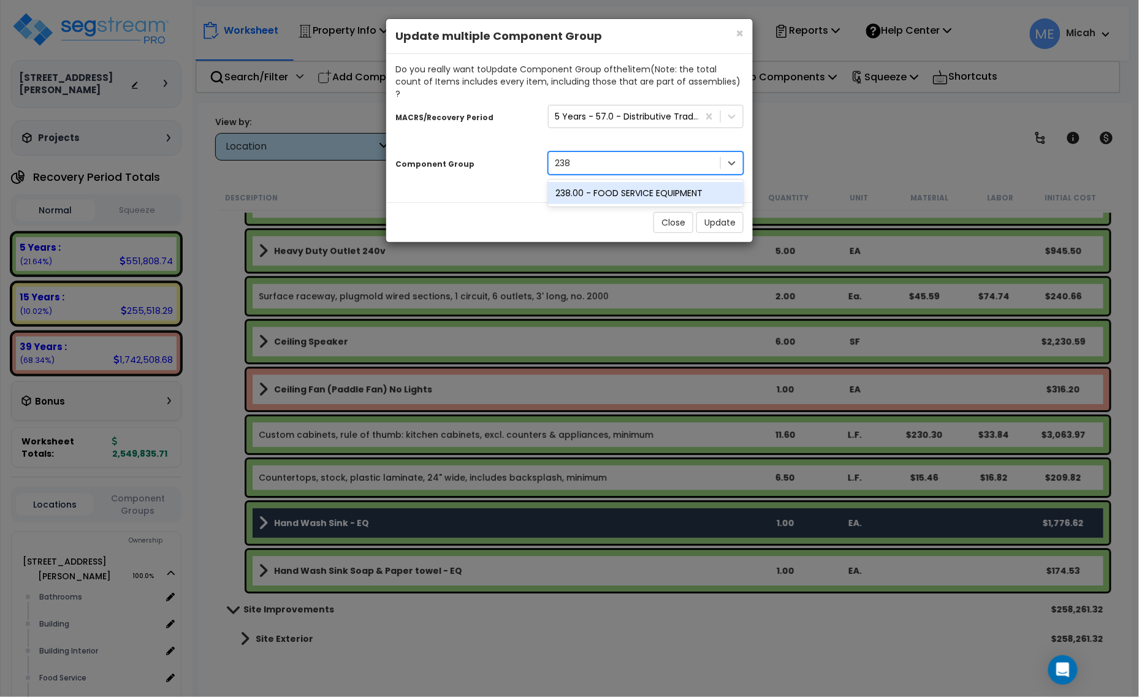
click at [639, 183] on div "238.00 - FOOD SERVICE EQUIPMENT" at bounding box center [646, 193] width 196 height 22
click at [716, 213] on button "Update" at bounding box center [719, 222] width 47 height 21
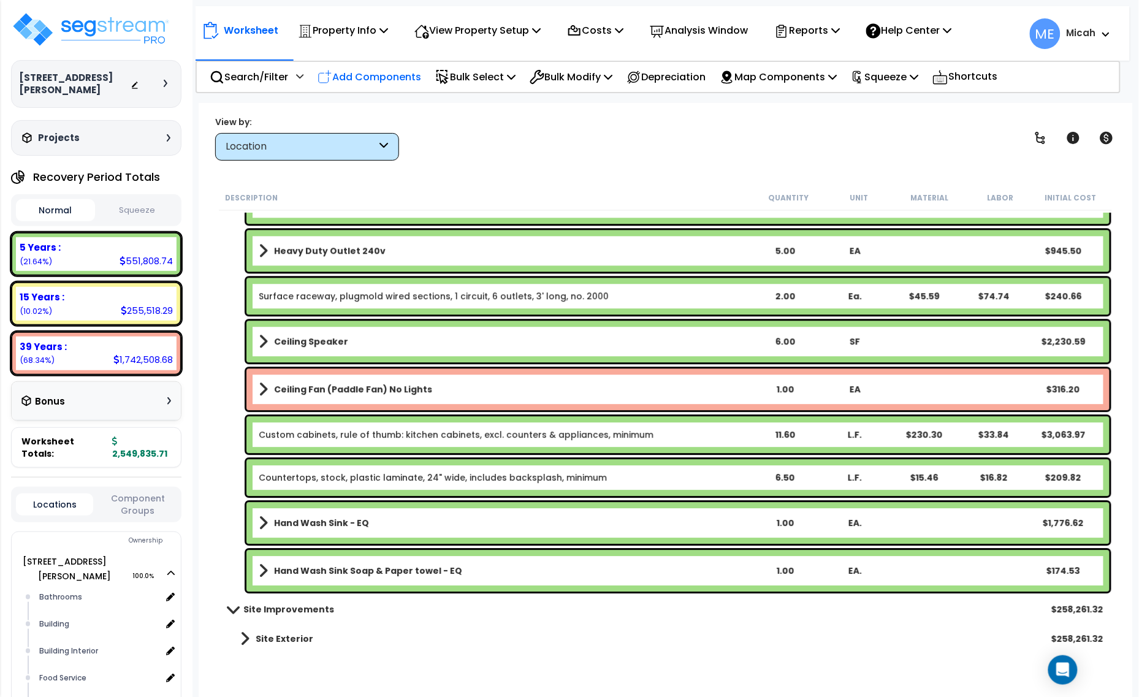
click at [367, 80] on p "Add Components" at bounding box center [370, 77] width 104 height 17
select select
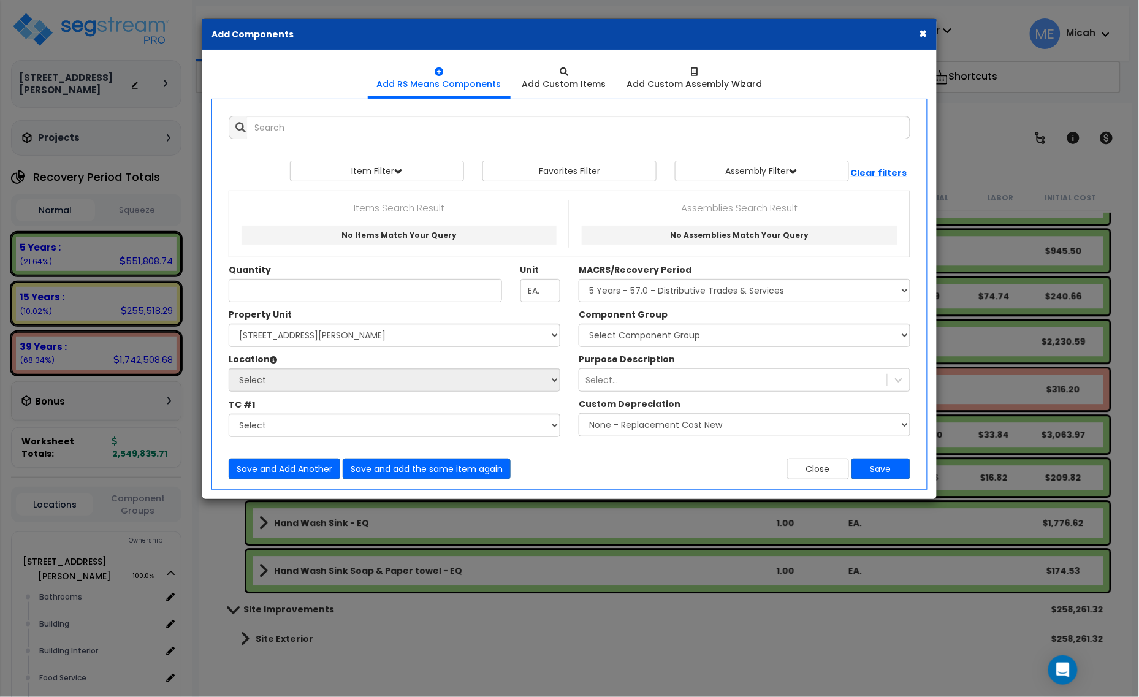
select select
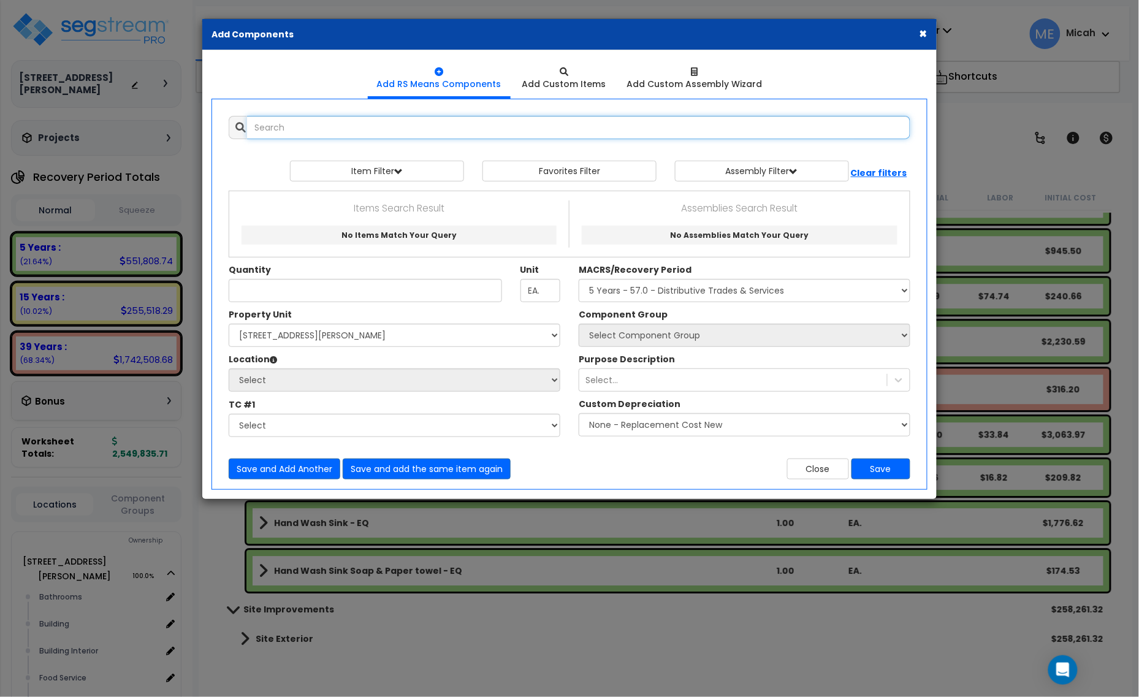
click at [341, 135] on input "text" at bounding box center [578, 127] width 663 height 23
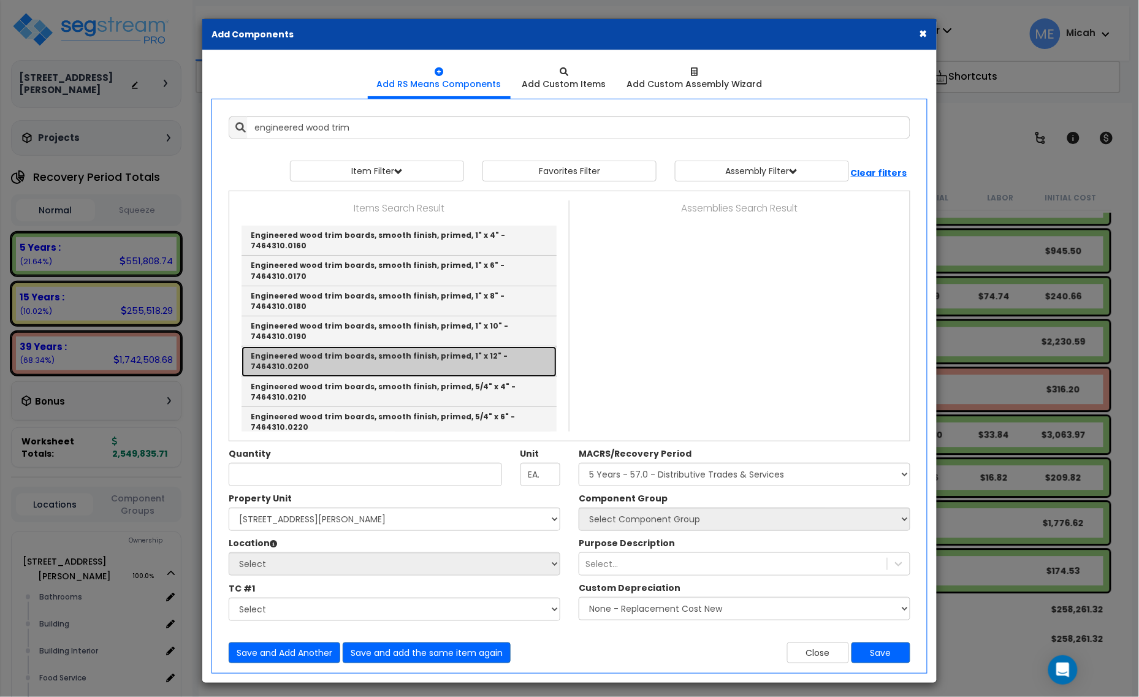
click at [409, 346] on link "Engineered wood trim boards, smooth finish, primed, 1" x 12" - 7464310.0200" at bounding box center [399, 361] width 315 height 30
type input "Engineered wood trim boards, smooth finish, primed, 1" x 12" - 7464310.0200"
checkbox input "false"
type input "L.F."
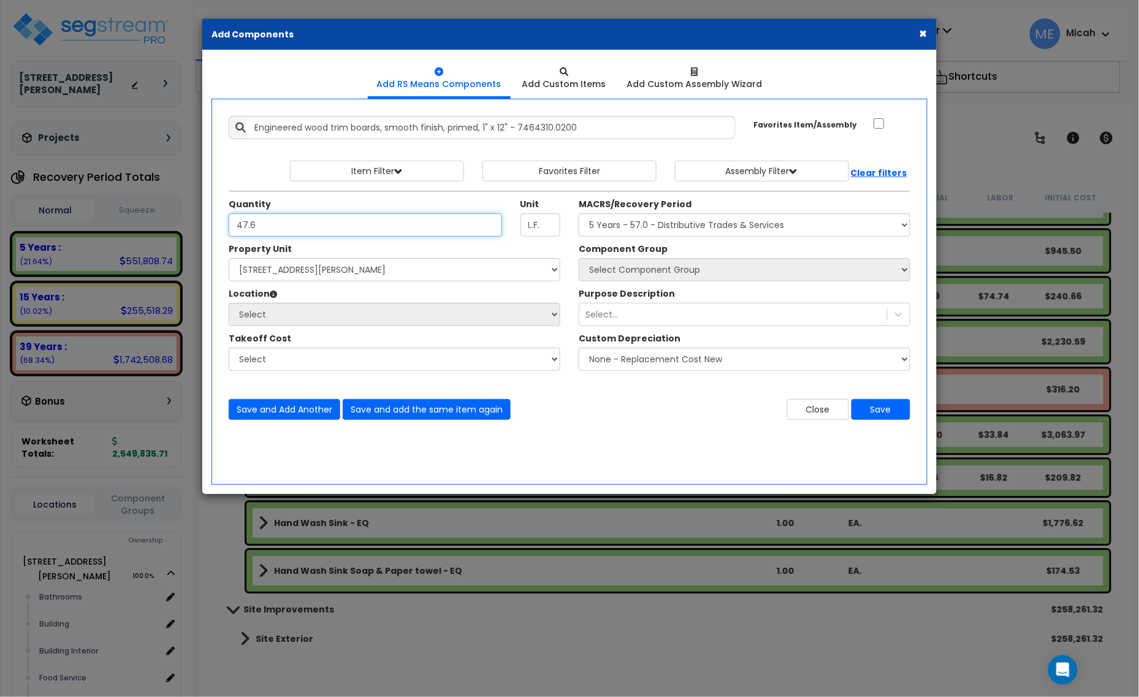
type input "47.6"
click at [403, 265] on select "Select [STREET_ADDRESS][PERSON_NAME] Site Improvements" at bounding box center [395, 269] width 332 height 23
select select "164425"
click at [229, 259] on select "Select [STREET_ADDRESS][PERSON_NAME] Site Improvements" at bounding box center [395, 269] width 332 height 23
click at [368, 313] on select "Select Bathrooms Building Building Interior Food Service Mechanical Room Office…" at bounding box center [395, 314] width 332 height 23
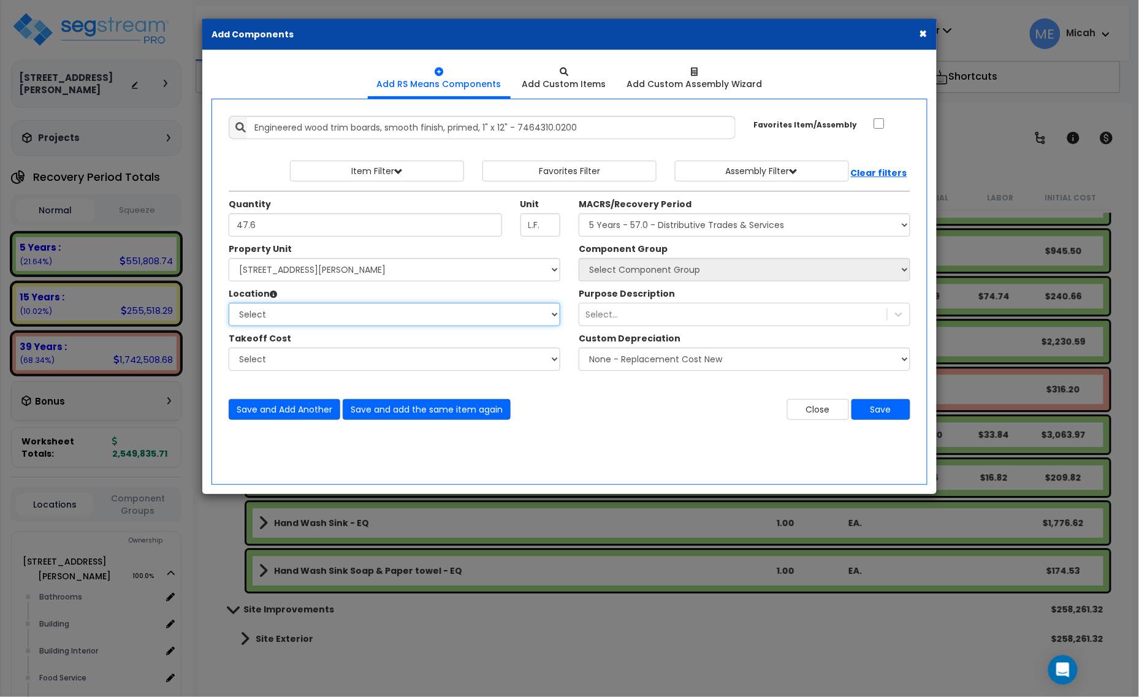
select select "31190"
click at [229, 303] on select "Select Bathrooms Building Building Interior Food Service Mechanical Room Office…" at bounding box center [395, 314] width 332 height 23
click at [627, 227] on select "Select MACRS/Recovery Period 5 Years - 57.0 - Distributive Trades & Services 5 …" at bounding box center [745, 224] width 332 height 23
select select "3669"
click at [579, 214] on select "Select MACRS/Recovery Period 5 Years - 57.0 - Distributive Trades & Services 5 …" at bounding box center [745, 224] width 332 height 23
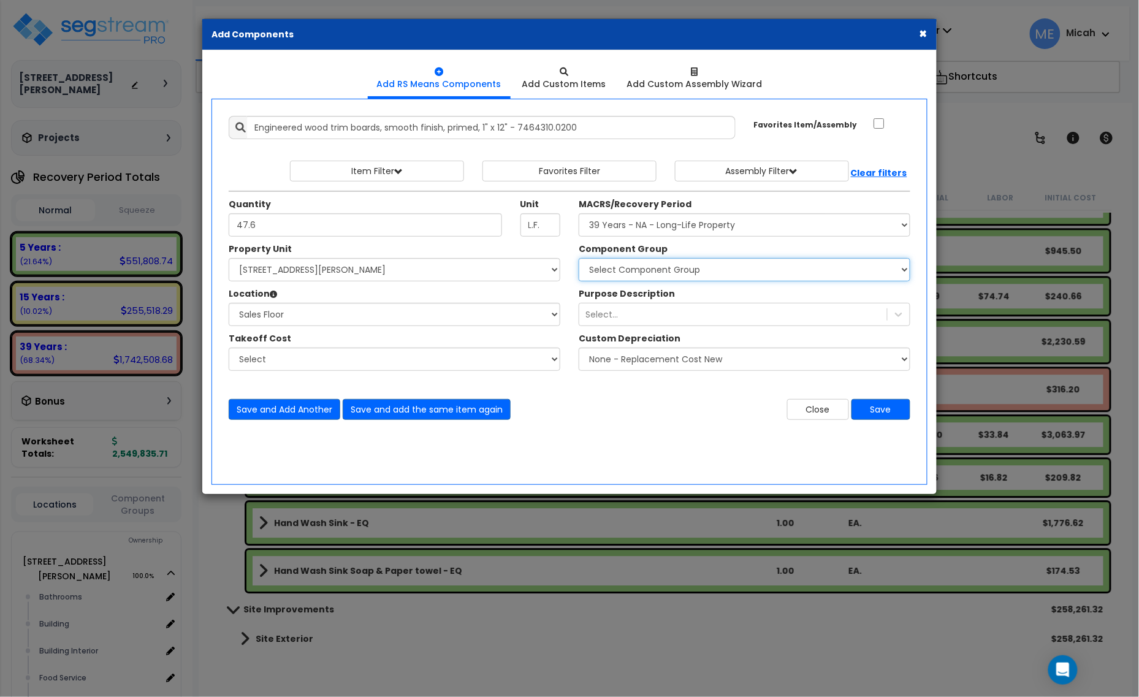
click at [657, 268] on select "Select Component Group 143.00 - FIRE EXTINGUISHERS 350.00 - SITE FIRE PROTECTIO…" at bounding box center [745, 269] width 332 height 23
select select "57245"
click at [579, 259] on select "Select Component Group 143.00 - FIRE EXTINGUISHERS 350.00 - SITE FIRE PROTECTIO…" at bounding box center [745, 269] width 332 height 23
click at [283, 419] on button "Save and Add Another" at bounding box center [285, 409] width 112 height 21
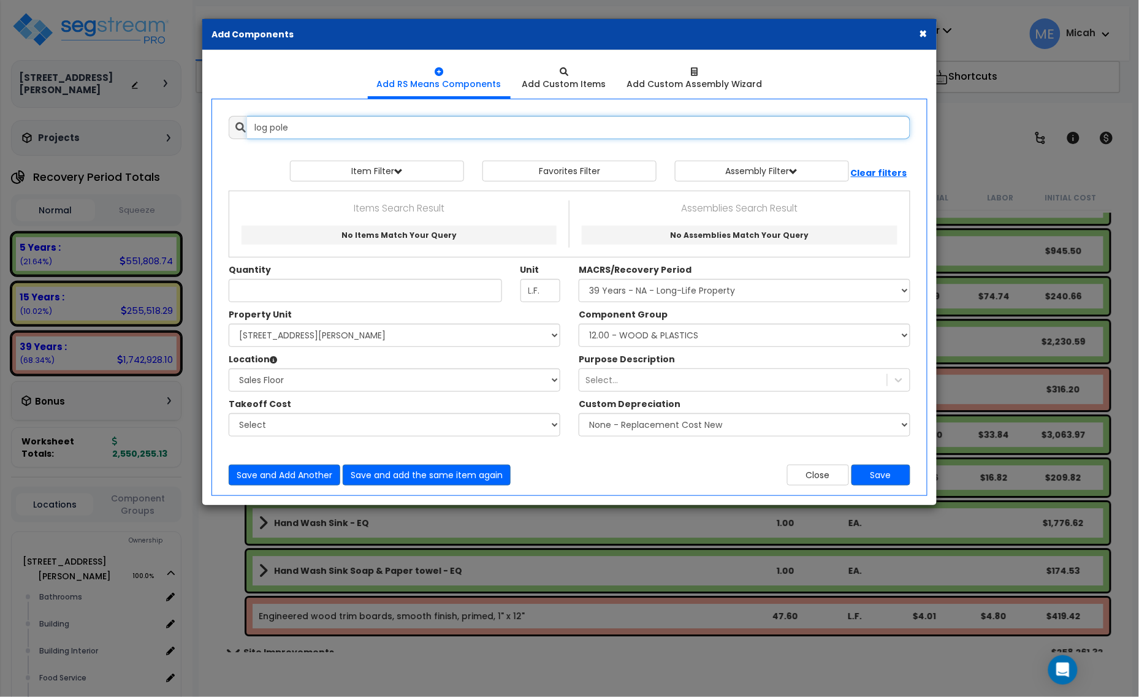
drag, startPoint x: 270, startPoint y: 124, endPoint x: 233, endPoint y: 123, distance: 37.4
click at [233, 123] on div "log pole" at bounding box center [570, 127] width 682 height 23
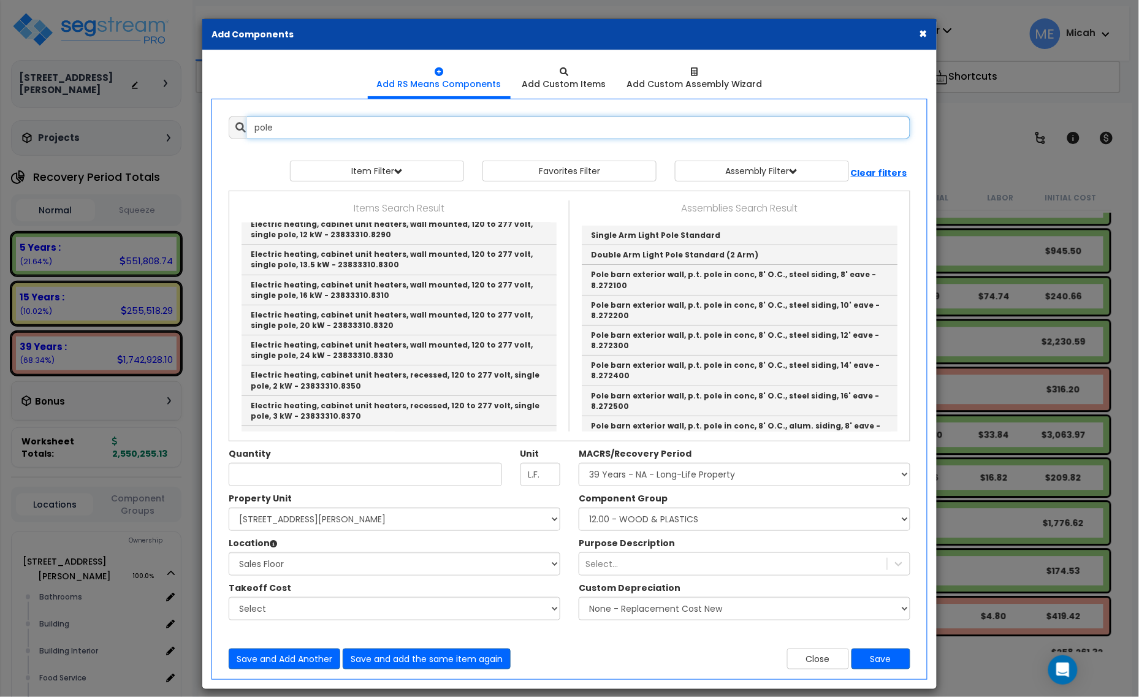
scroll to position [2683, 0]
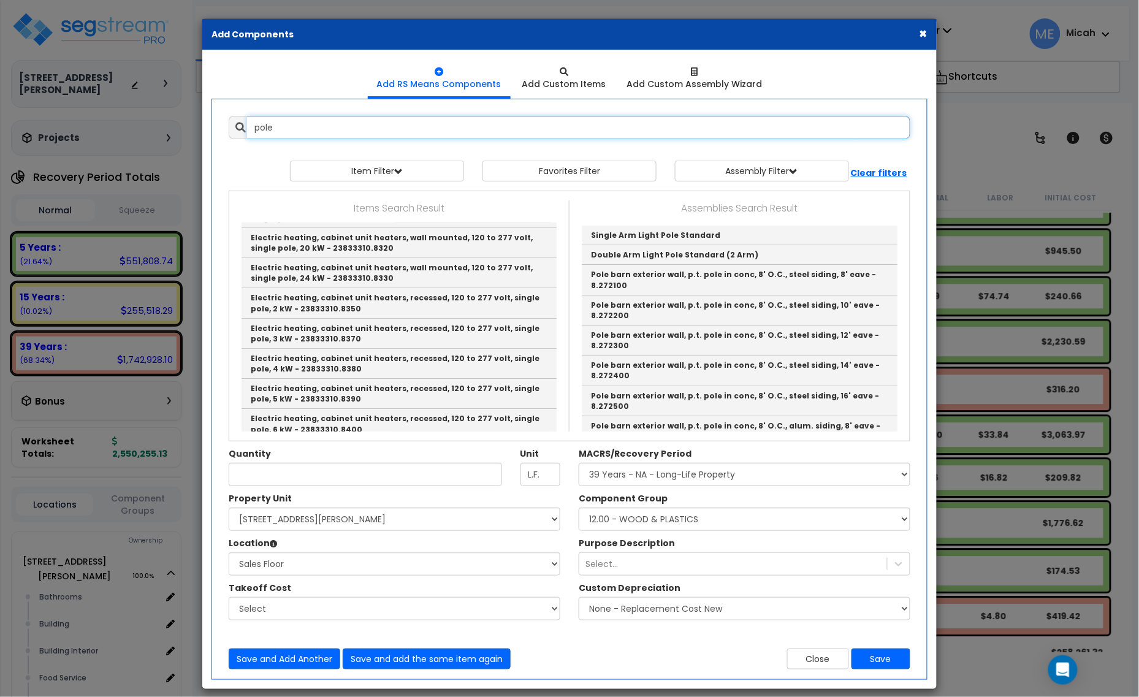
drag, startPoint x: 237, startPoint y: 134, endPoint x: 241, endPoint y: 144, distance: 11.1
click at [222, 136] on div "pole 10111546" at bounding box center [569, 127] width 700 height 23
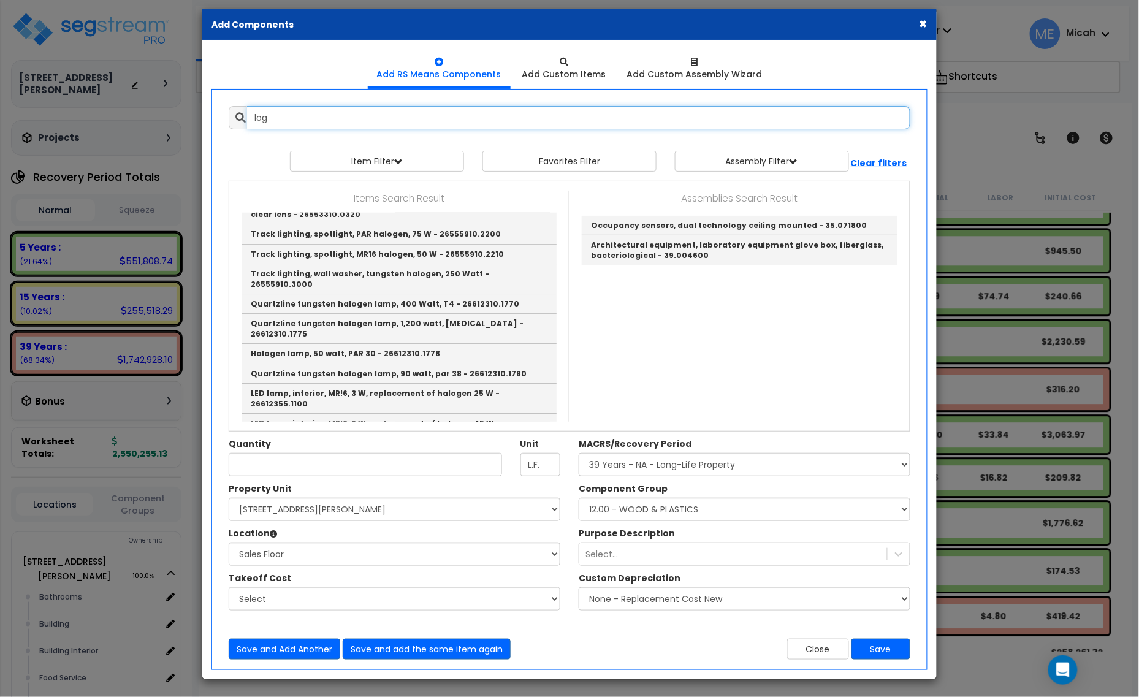
scroll to position [12, 0]
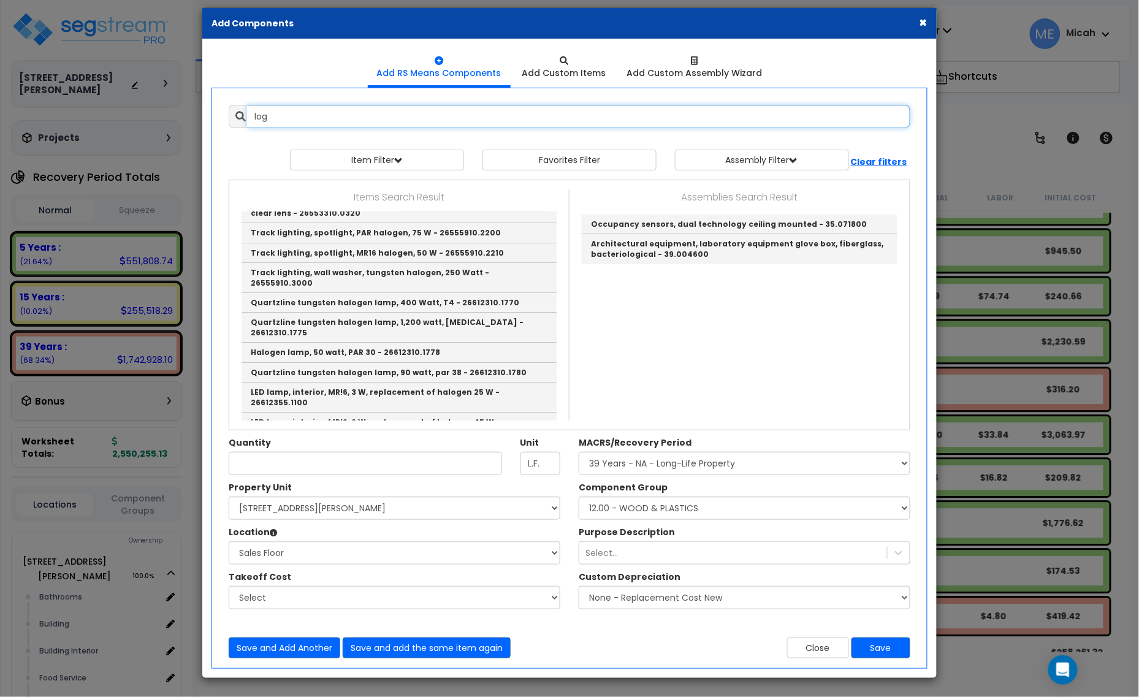
drag, startPoint x: 277, startPoint y: 116, endPoint x: 258, endPoint y: 120, distance: 19.4
click at [258, 120] on input "log" at bounding box center [578, 116] width 663 height 23
type input "l"
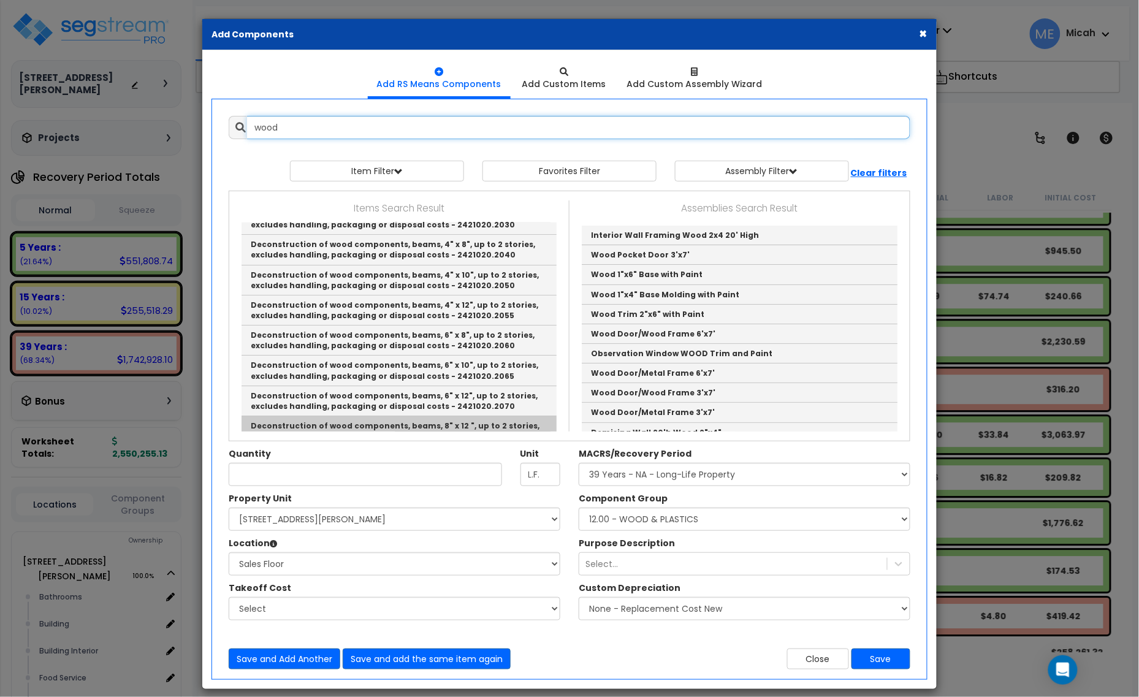
scroll to position [2777, 0]
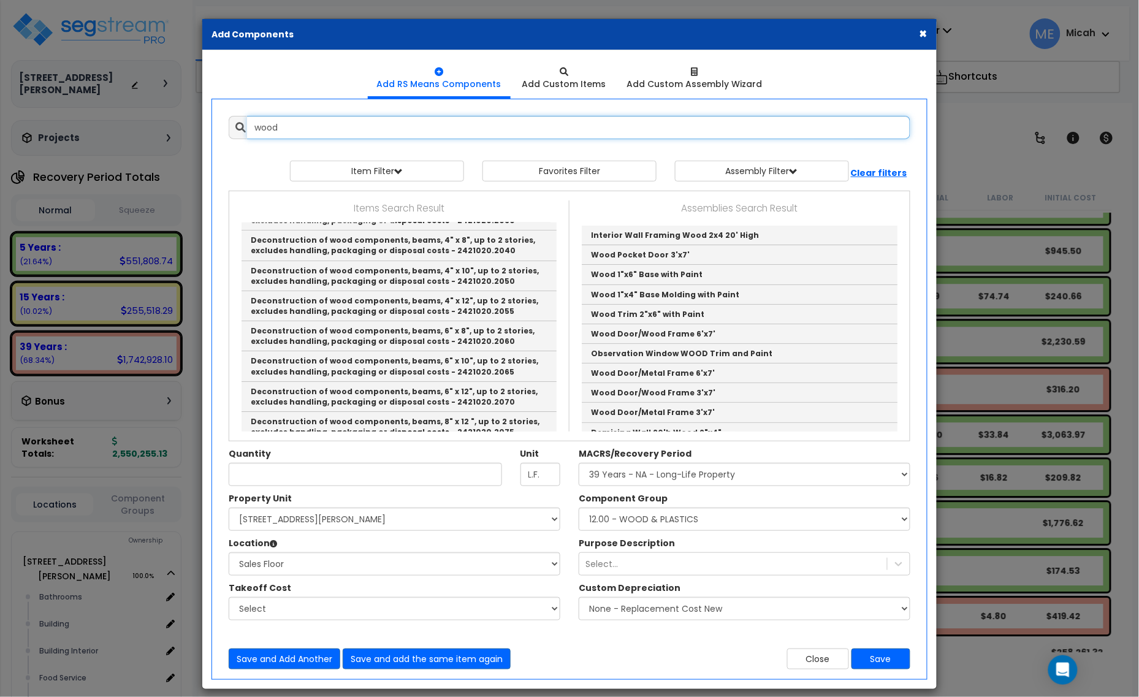
drag, startPoint x: 288, startPoint y: 126, endPoint x: 238, endPoint y: 134, distance: 50.9
click at [238, 132] on div "wood" at bounding box center [570, 127] width 682 height 23
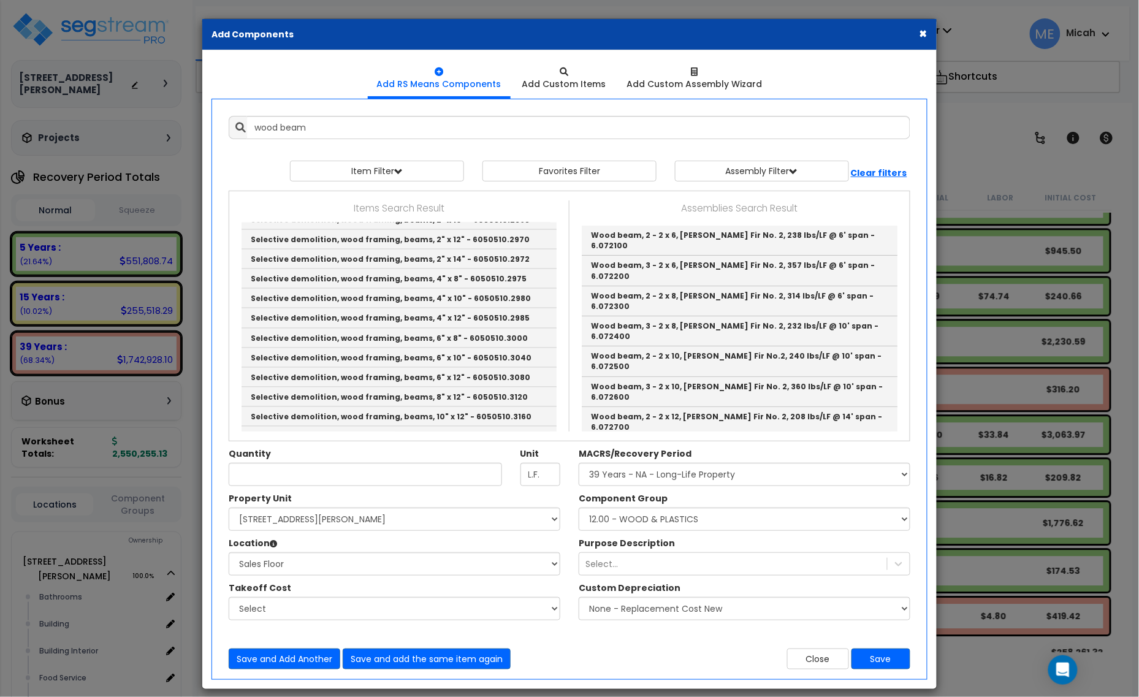
scroll to position [1970, 0]
click at [399, 534] on link "Single 6" x 10" wood beam, heavy mill timber framing - 6132310.0020" at bounding box center [399, 544] width 315 height 20
type input "Single 6" x 10" wood beam, heavy mill timber framing - 6132310.0020"
type input "M.B.F."
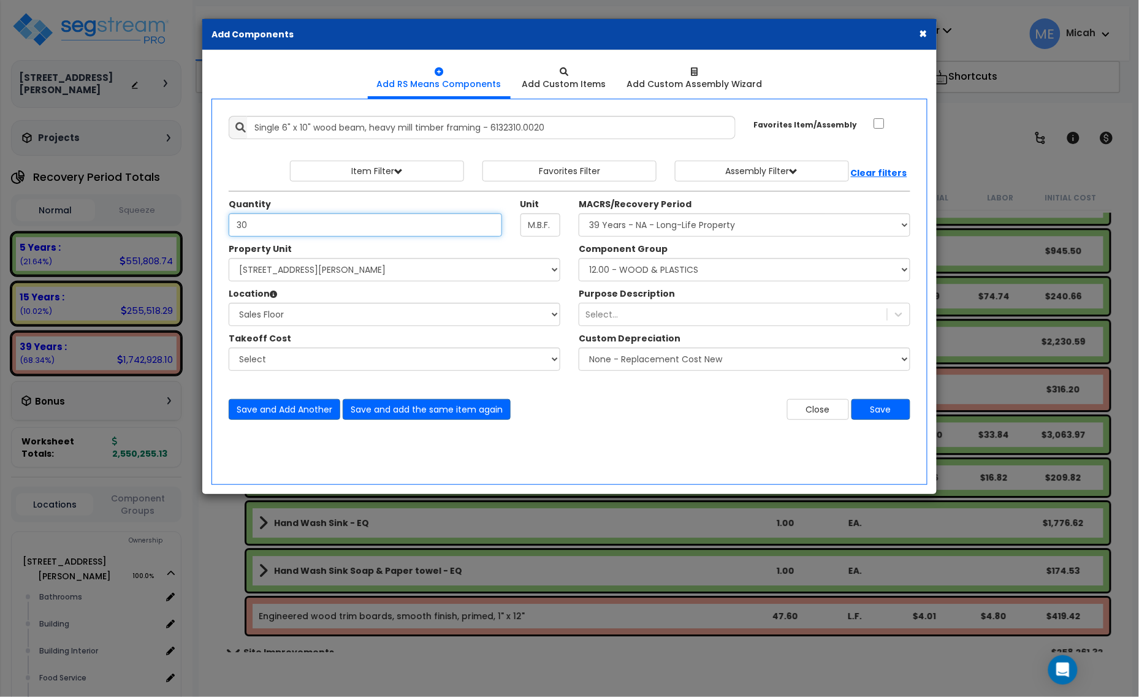
type input "30"
click at [728, 225] on select "Select MACRS/Recovery Period 5 Years - 57.0 - Distributive Trades & Services 5 …" at bounding box center [745, 224] width 332 height 23
select select "3667"
click at [579, 214] on select "Select MACRS/Recovery Period 5 Years - 57.0 - Distributive Trades & Services 5 …" at bounding box center [745, 224] width 332 height 23
click at [751, 271] on select "Select Component Group 286.00 - LAUNDRY ELECTRICAL 284.00 - LAUNDRY PLUMBING 31…" at bounding box center [745, 269] width 332 height 23
